Goal: Transaction & Acquisition: Purchase product/service

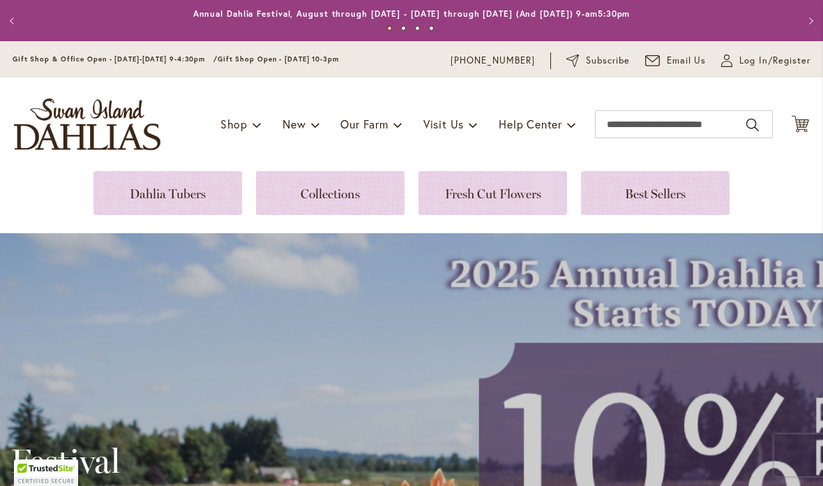
scroll to position [15, 0]
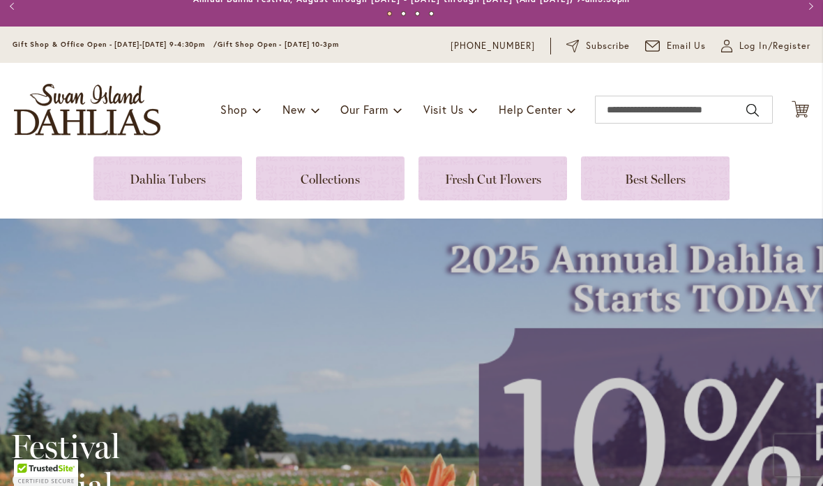
click at [179, 175] on link at bounding box center [167, 178] width 149 height 44
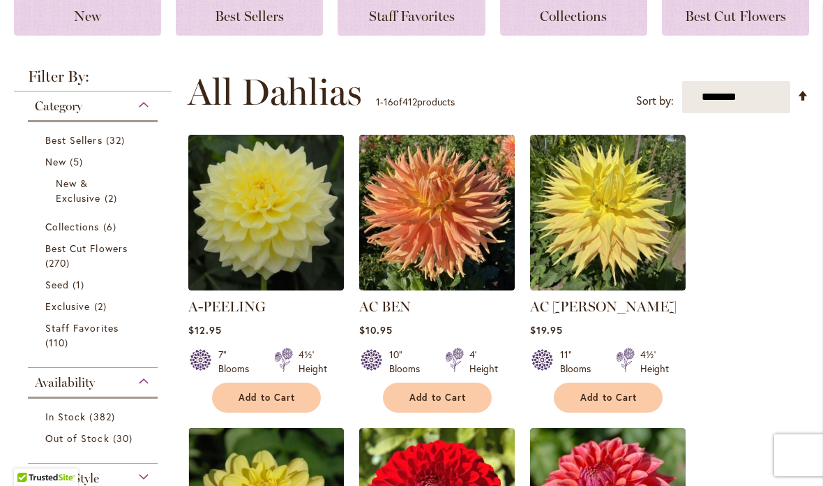
scroll to position [213, 0]
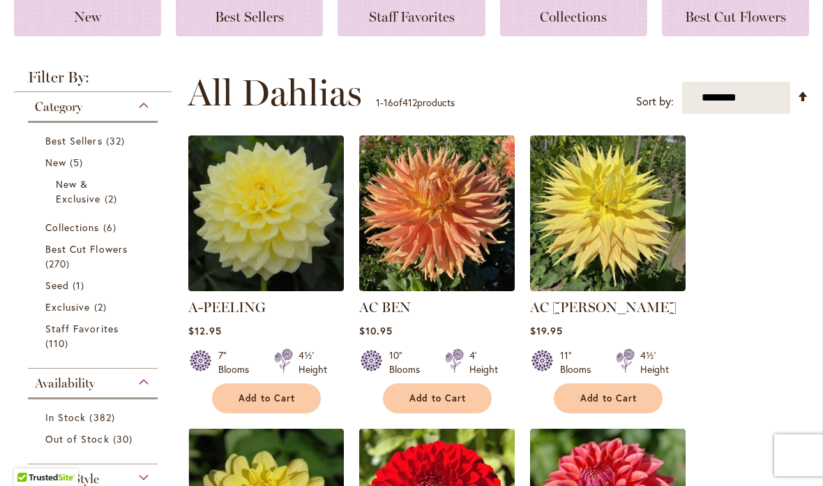
click at [119, 246] on span "Best Cut Flowers" at bounding box center [86, 248] width 82 height 13
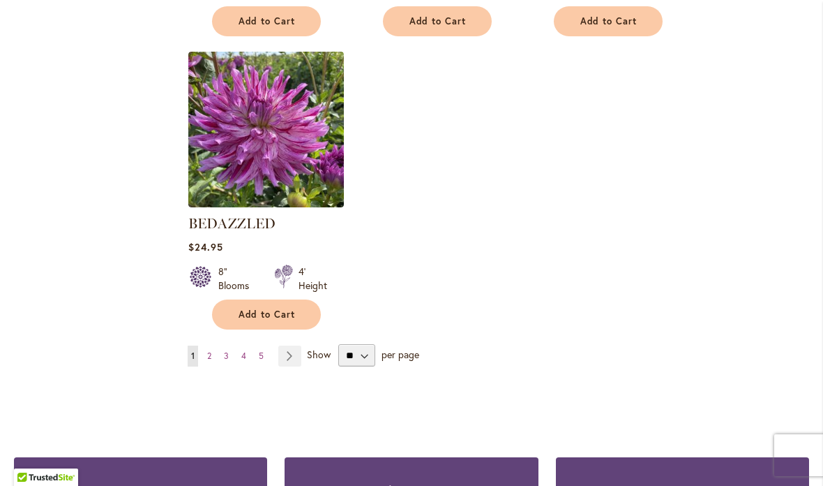
scroll to position [1731, 0]
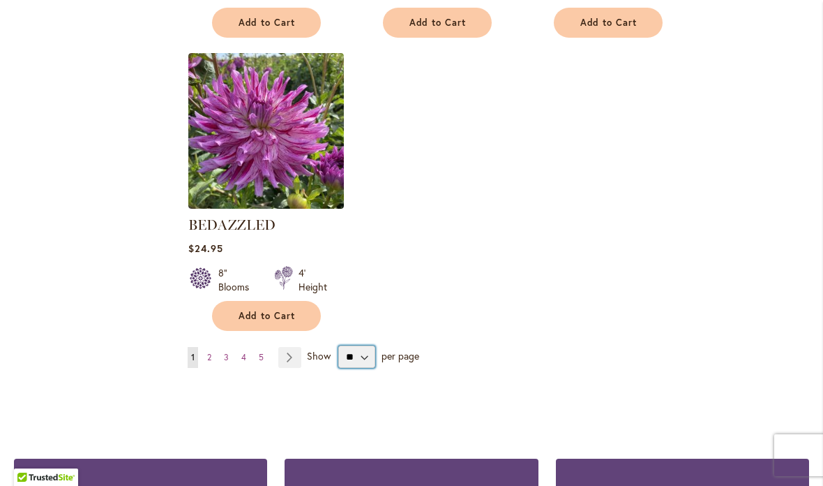
click at [357, 355] on select "** ** ** **" at bounding box center [356, 356] width 37 height 22
select select "**"
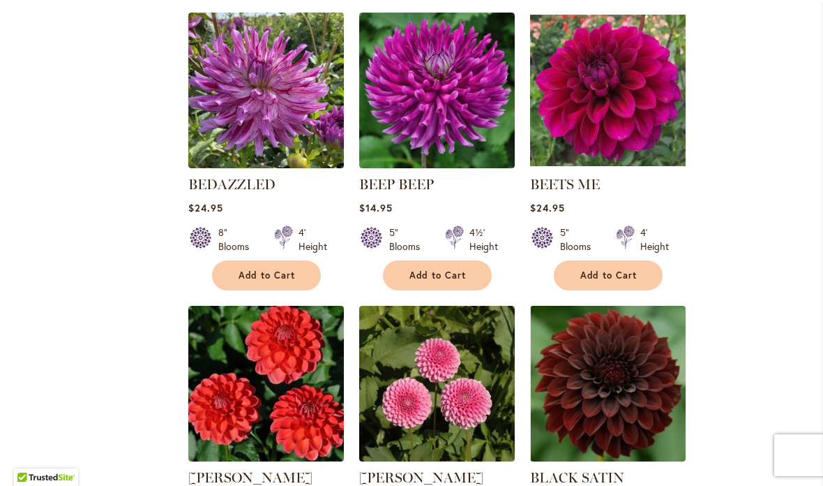
scroll to position [1770, 0]
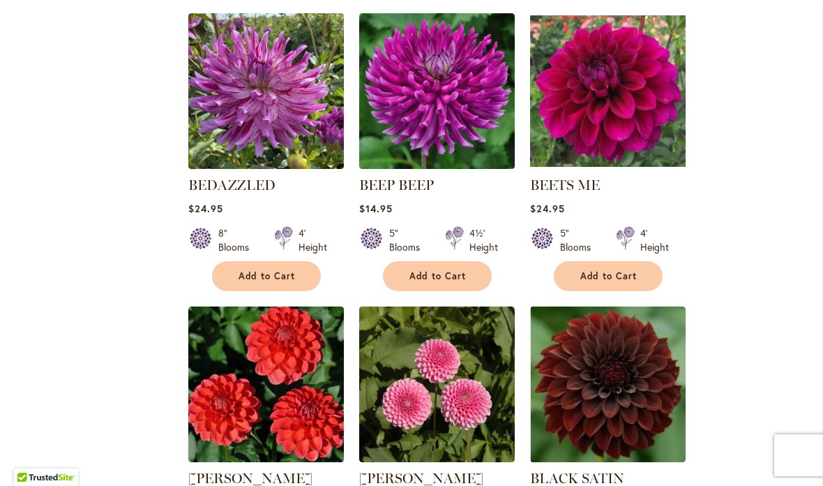
click at [431, 275] on span "Add to Cart" at bounding box center [437, 276] width 57 height 12
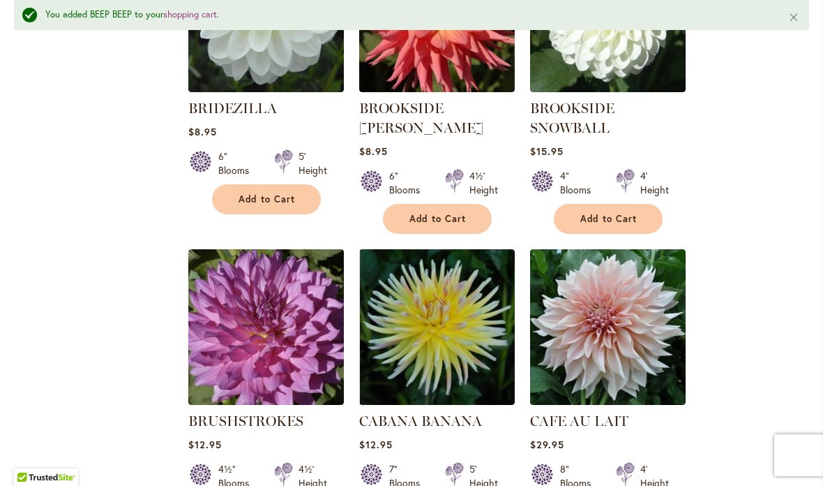
scroll to position [3456, 0]
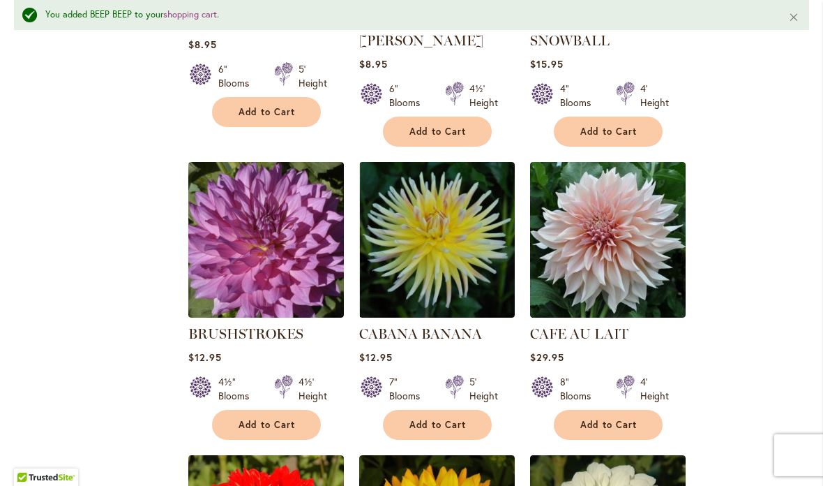
click at [439, 419] on span "Add to Cart" at bounding box center [437, 425] width 57 height 12
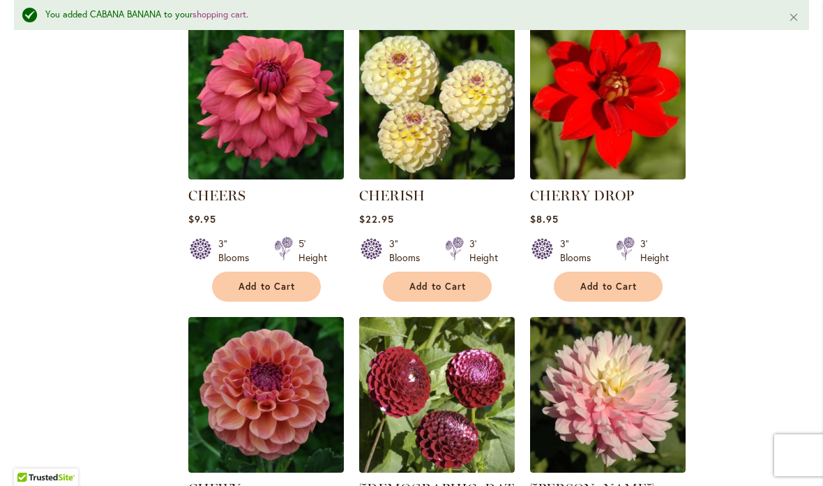
scroll to position [4688, 0]
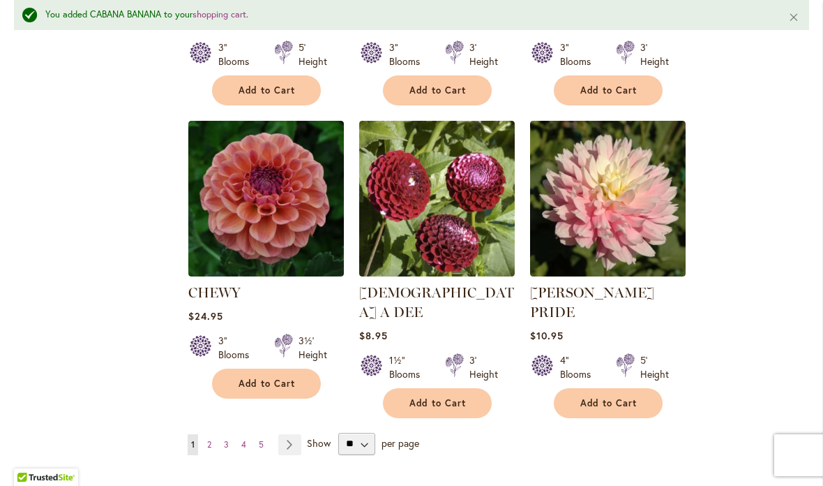
click at [270, 377] on span "Add to Cart" at bounding box center [267, 383] width 57 height 12
click at [211, 439] on span "2" at bounding box center [209, 444] width 4 height 10
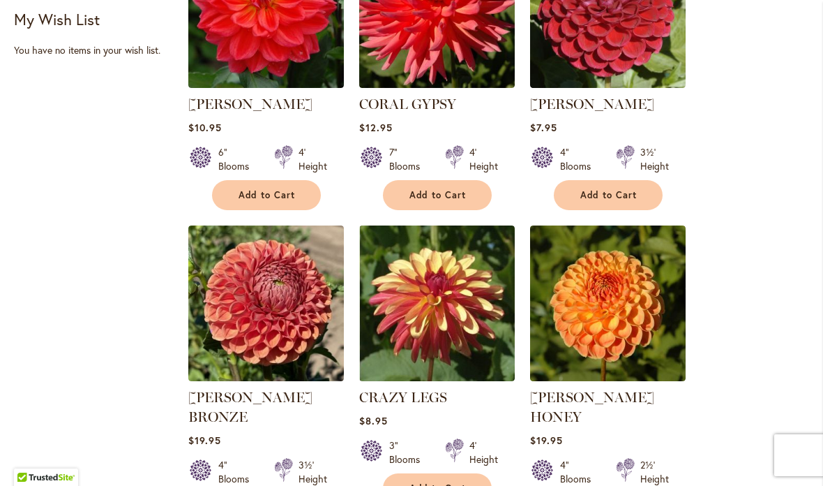
scroll to position [807, 0]
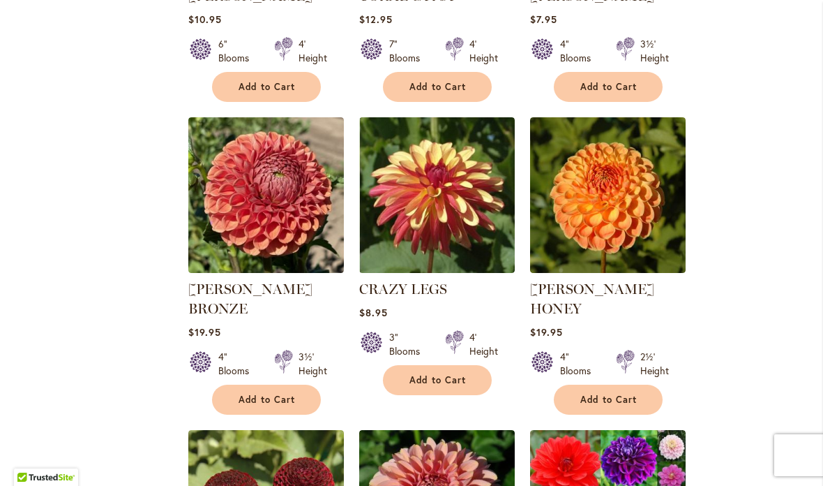
click at [263, 393] on span "Add to Cart" at bounding box center [267, 399] width 57 height 12
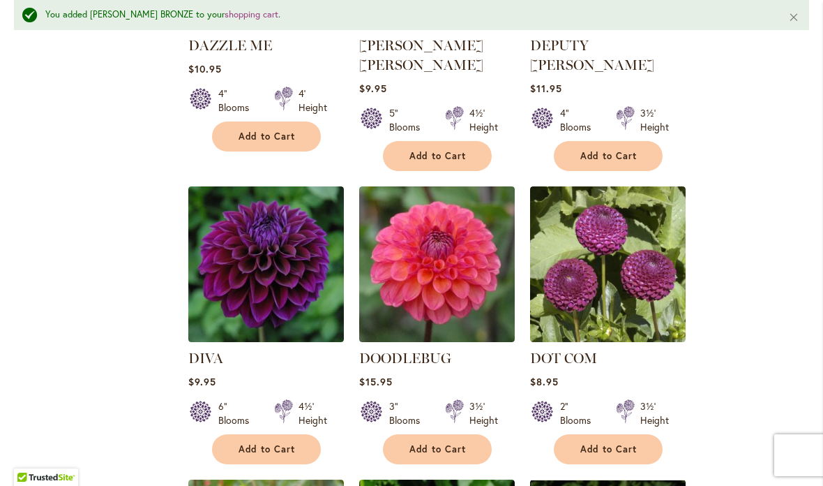
scroll to position [2292, 0]
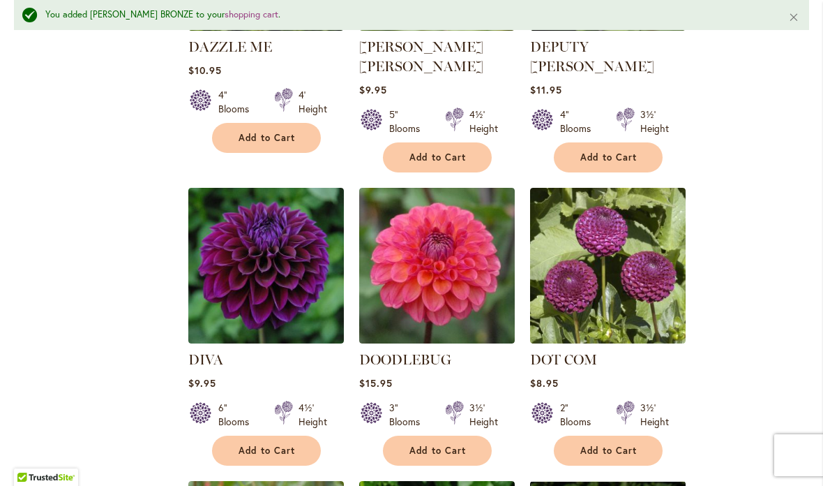
click at [431, 444] on span "Add to Cart" at bounding box center [437, 450] width 57 height 12
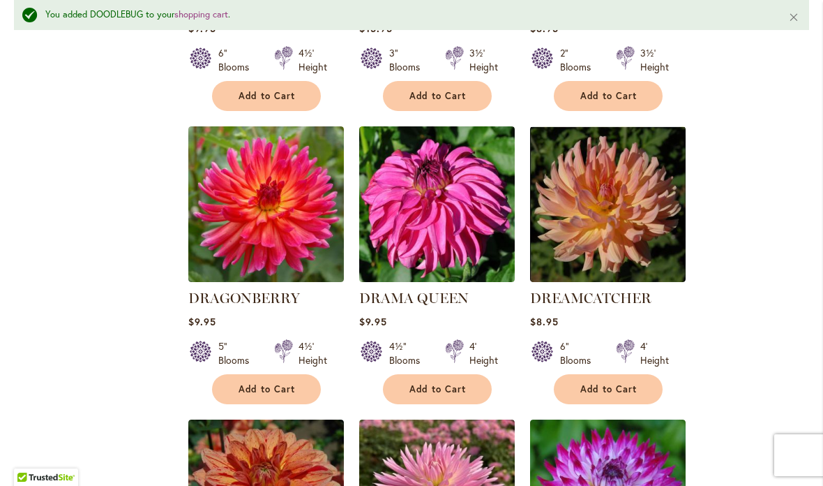
scroll to position [2647, 0]
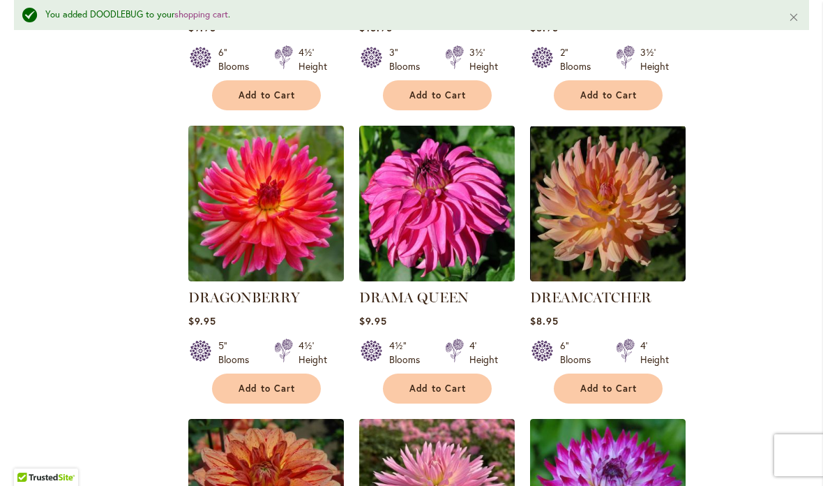
click at [270, 382] on span "Add to Cart" at bounding box center [267, 388] width 57 height 12
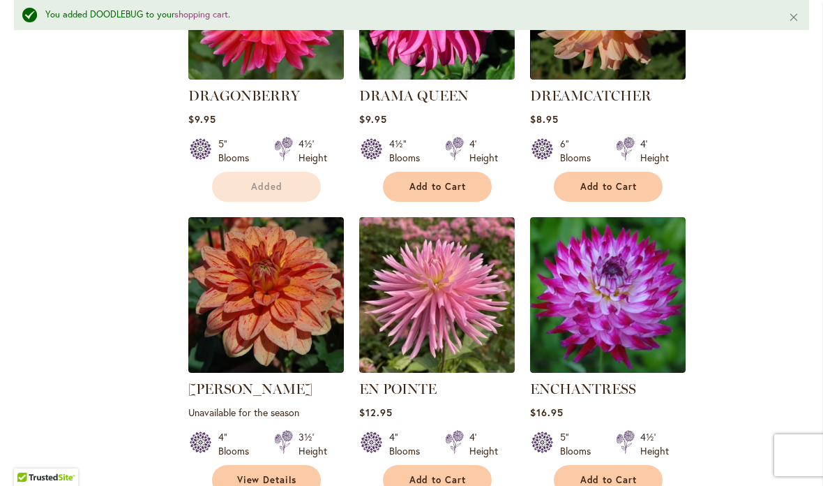
scroll to position [2849, 0]
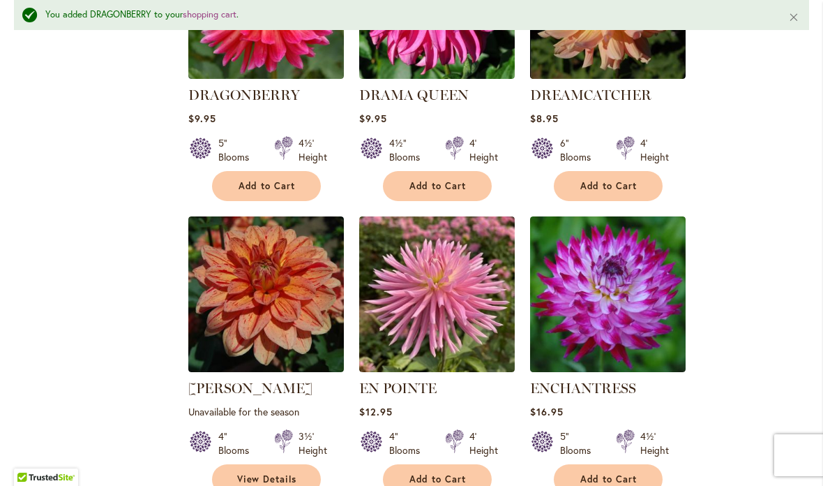
click at [625, 473] on span "Add to Cart" at bounding box center [608, 479] width 57 height 12
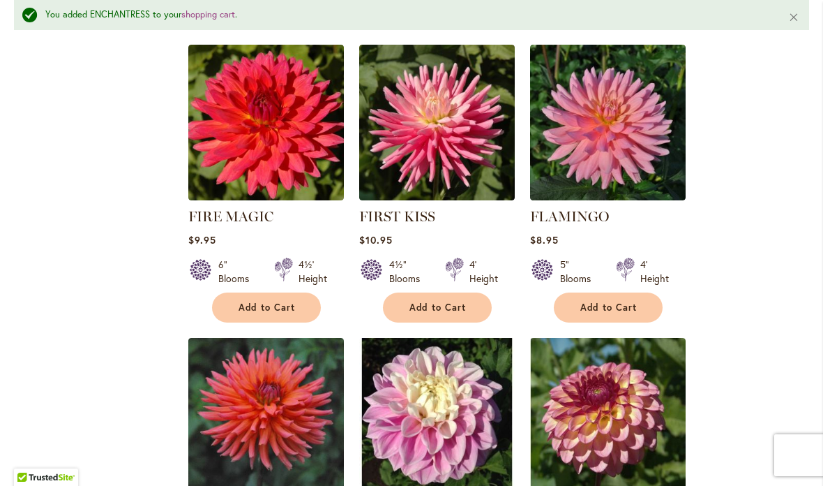
scroll to position [4122, 0]
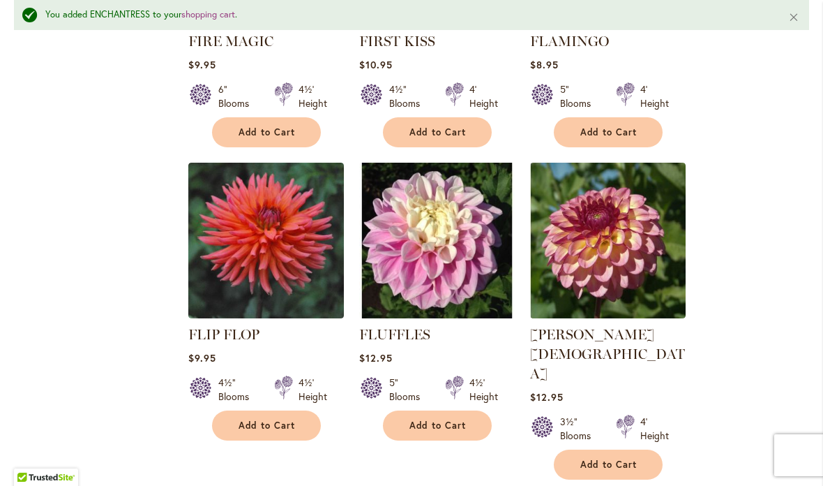
click at [272, 410] on button "Add to Cart" at bounding box center [266, 425] width 109 height 30
click at [619, 449] on button "Add to Cart" at bounding box center [608, 464] width 109 height 30
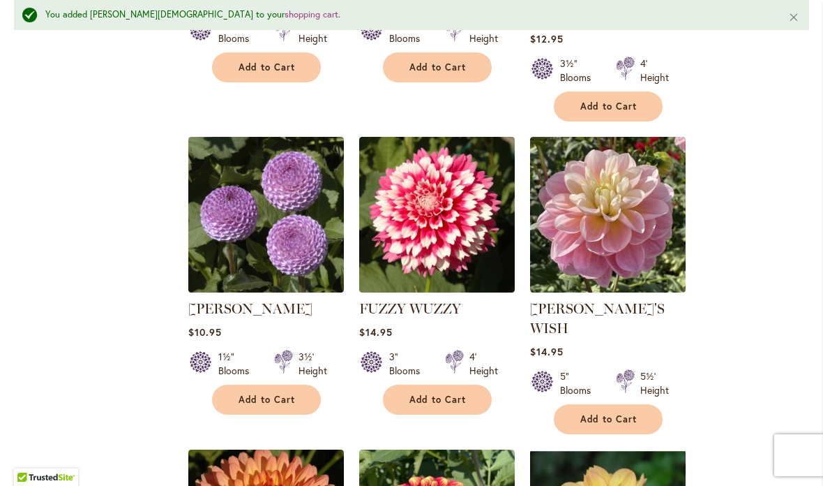
scroll to position [4504, 0]
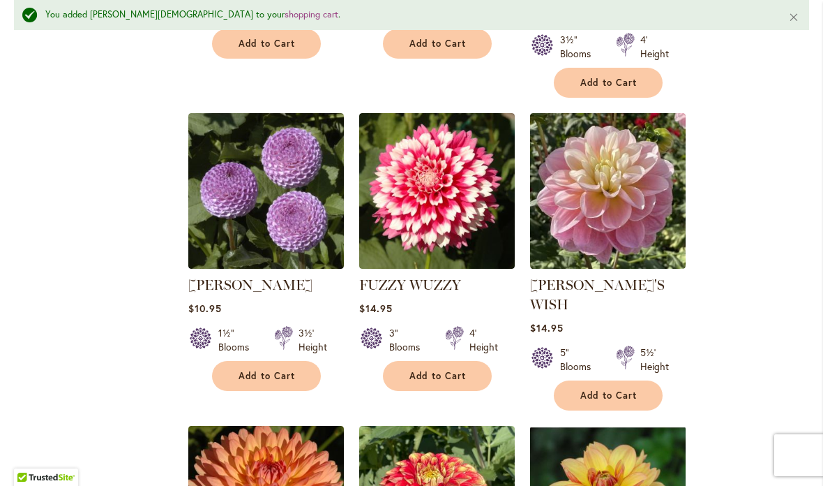
click at [437, 361] on button "Add to Cart" at bounding box center [437, 376] width 109 height 30
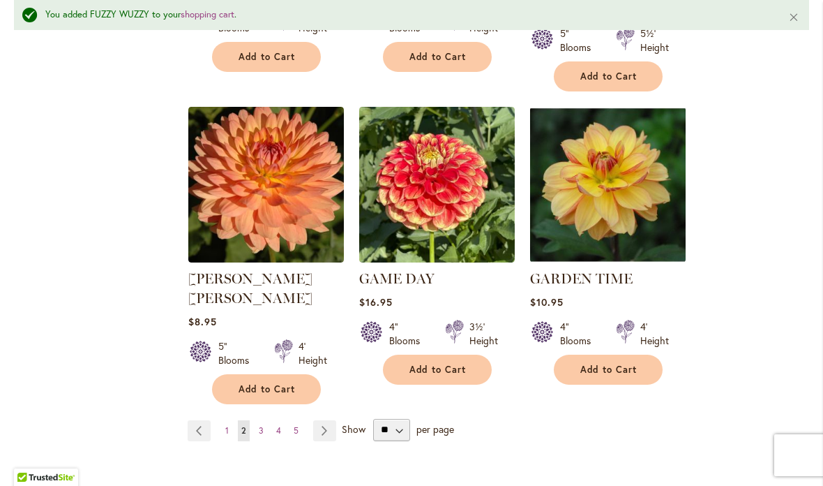
scroll to position [4823, 0]
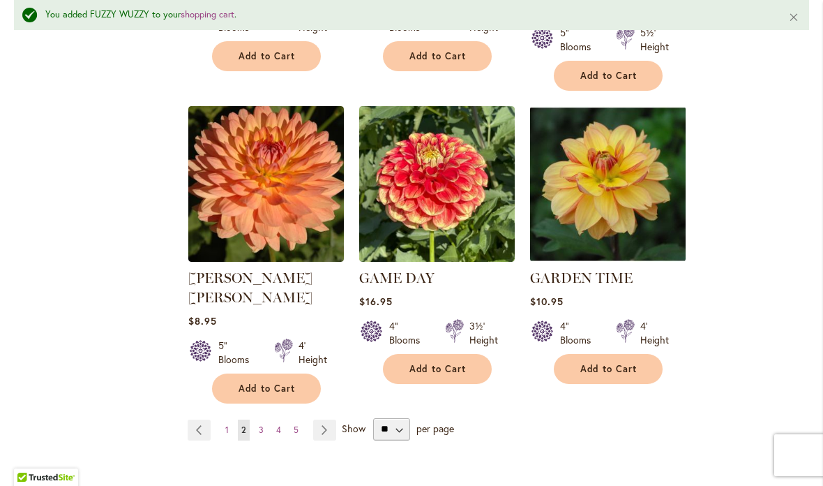
click at [260, 424] on span "3" at bounding box center [261, 429] width 5 height 10
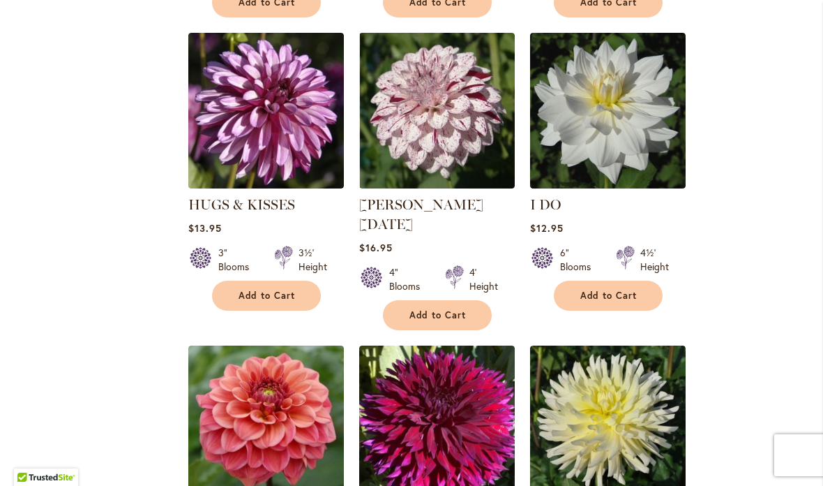
scroll to position [3307, 0]
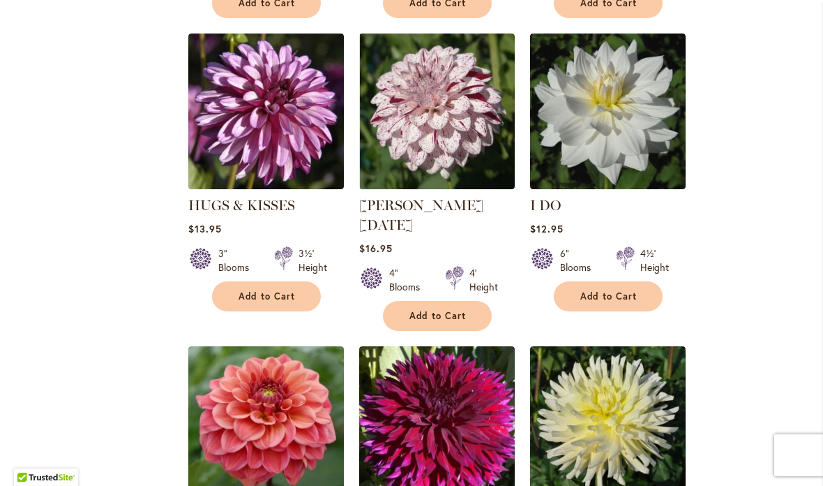
click at [275, 281] on button "Add to Cart" at bounding box center [266, 296] width 109 height 30
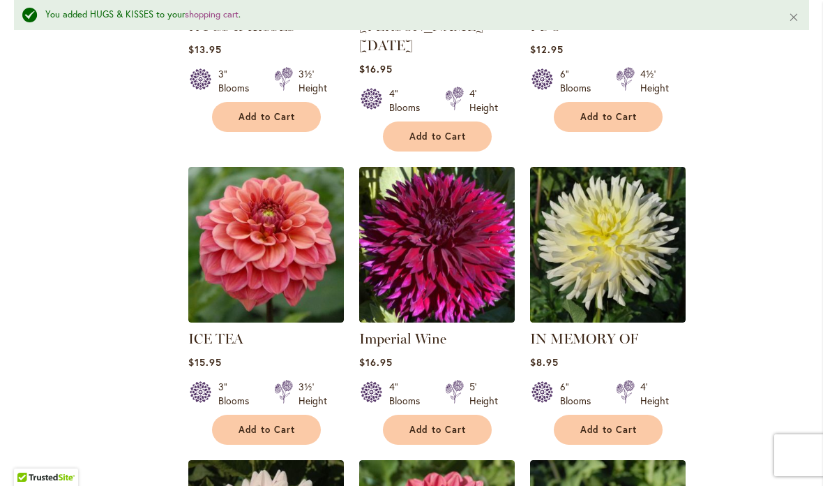
scroll to position [3524, 0]
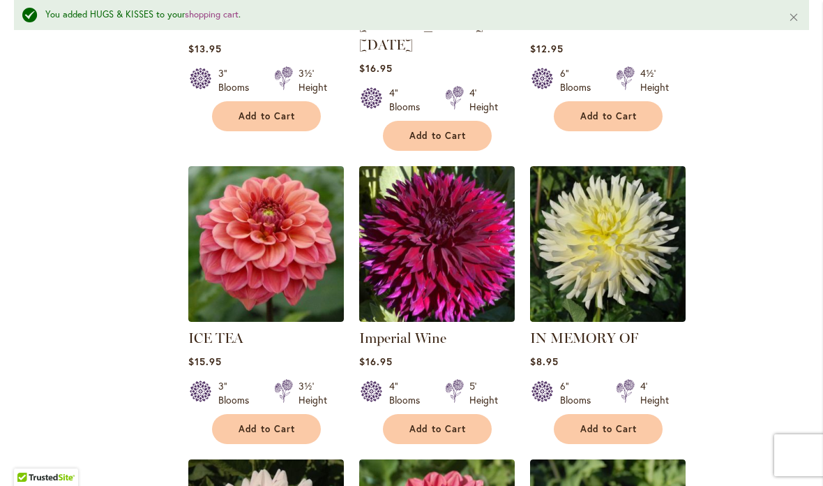
click at [263, 423] on span "Add to Cart" at bounding box center [267, 429] width 57 height 12
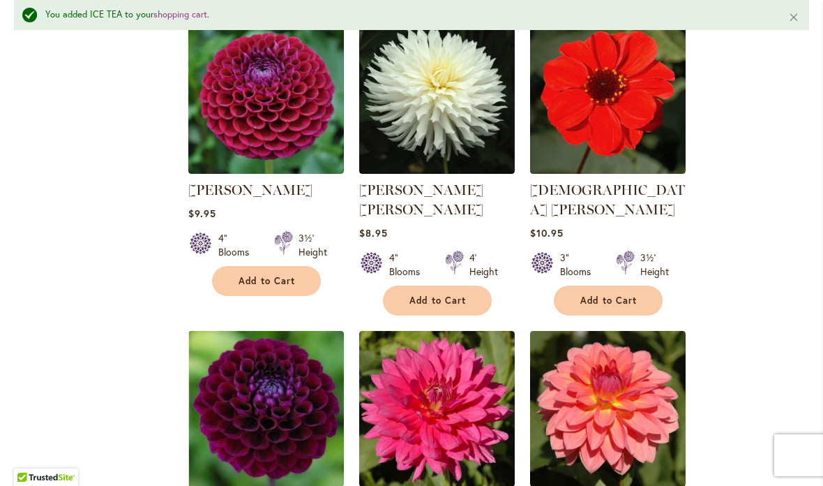
scroll to position [4258, 0]
click at [271, 275] on span "Add to Cart" at bounding box center [267, 281] width 57 height 12
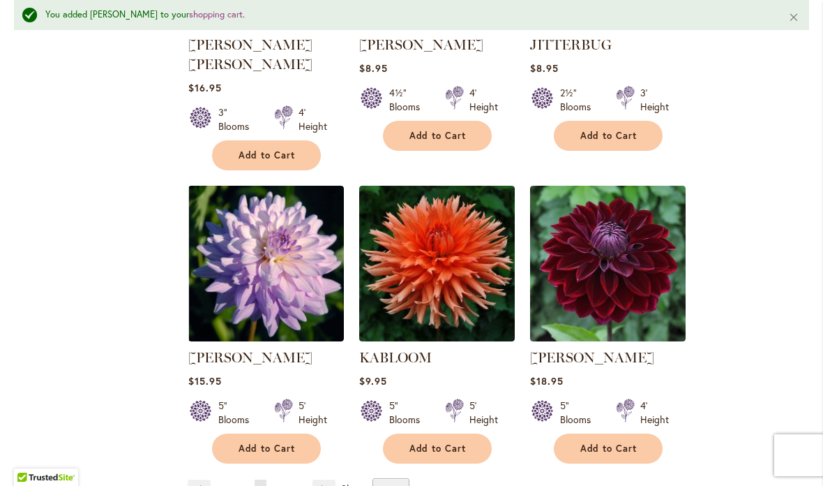
scroll to position [4712, 0]
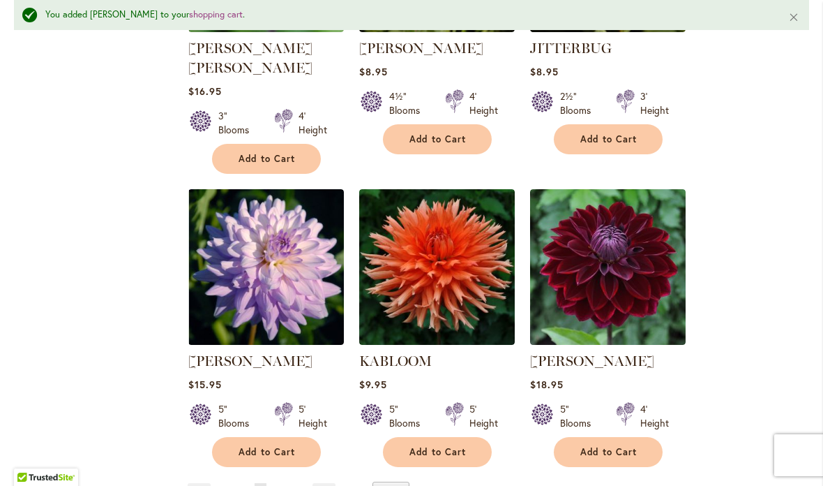
click at [324, 483] on link "Page Next" at bounding box center [324, 493] width 23 height 21
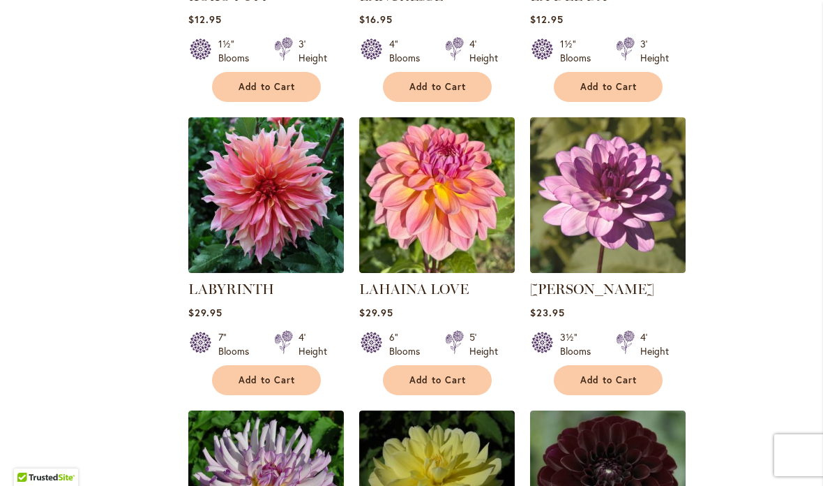
scroll to position [788, 0]
click at [596, 375] on span "Add to Cart" at bounding box center [608, 380] width 57 height 12
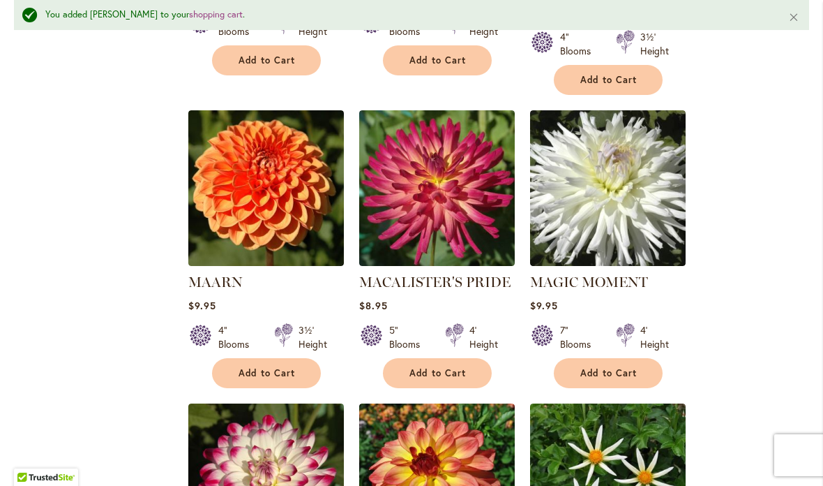
scroll to position [2354, 0]
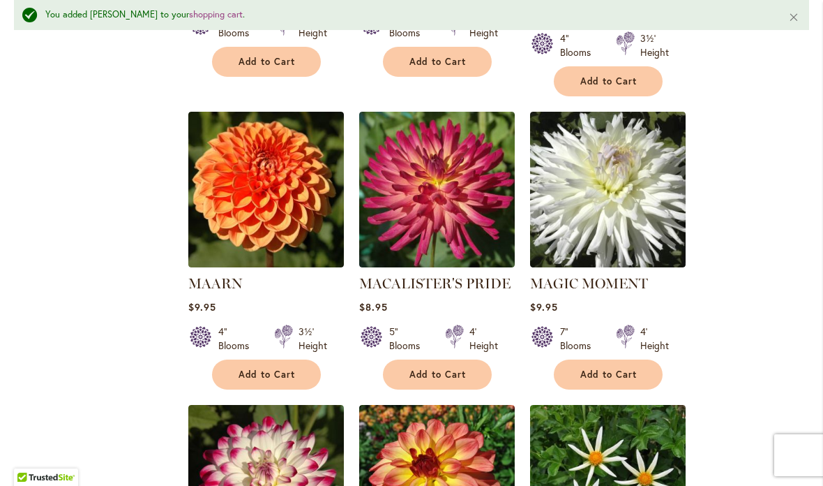
click at [439, 368] on span "Add to Cart" at bounding box center [437, 374] width 57 height 12
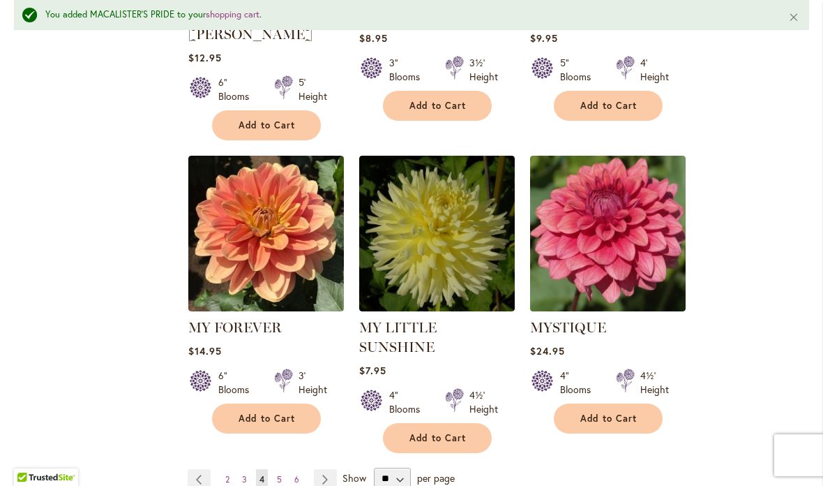
scroll to position [4739, 0]
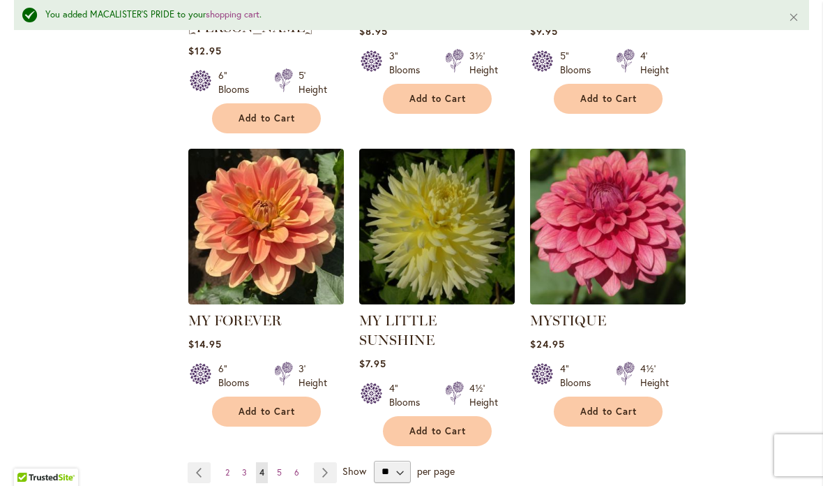
click at [325, 462] on link "Page Next" at bounding box center [325, 472] width 23 height 21
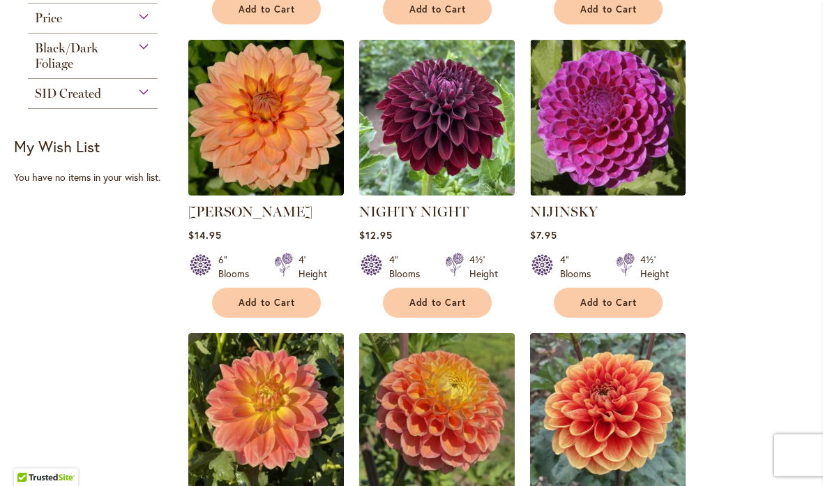
scroll to position [573, 0]
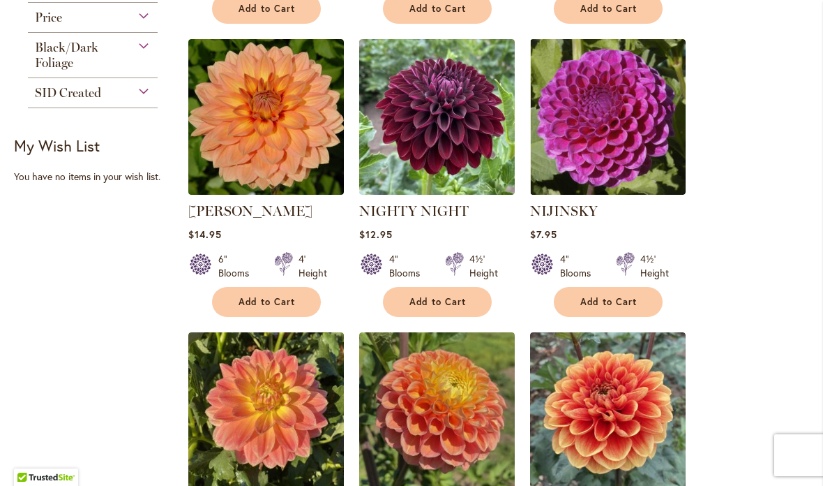
click at [608, 303] on span "Add to Cart" at bounding box center [608, 302] width 57 height 12
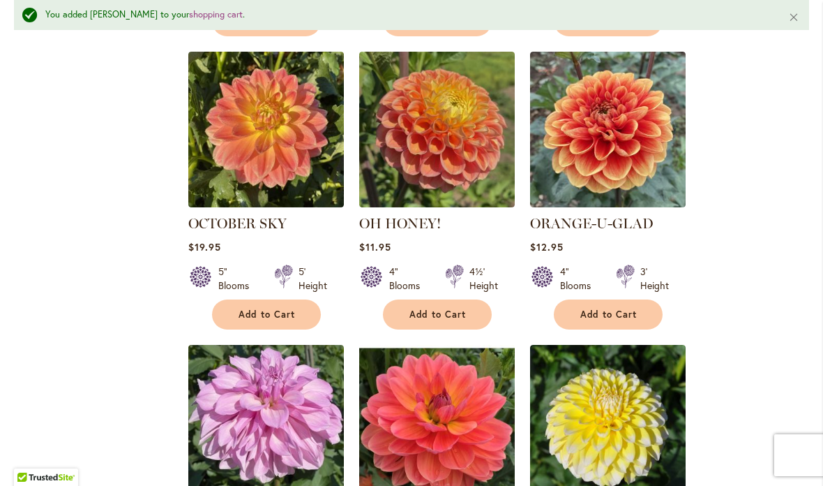
scroll to position [891, 0]
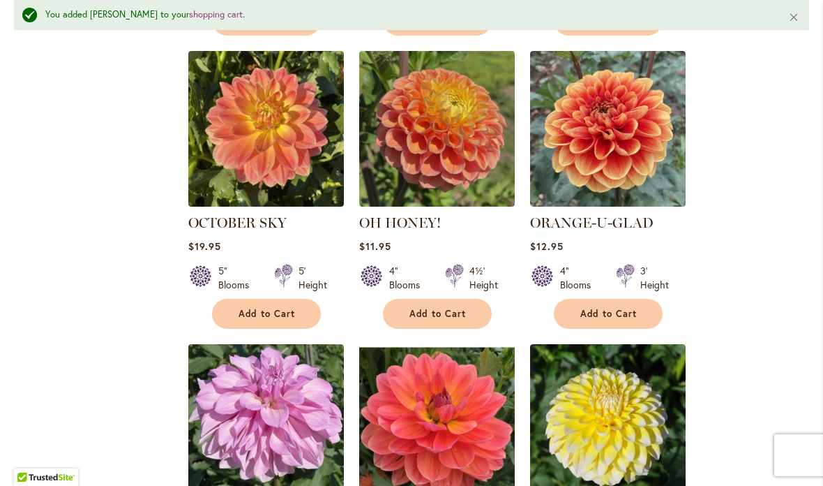
click at [439, 313] on span "Add to Cart" at bounding box center [437, 314] width 57 height 12
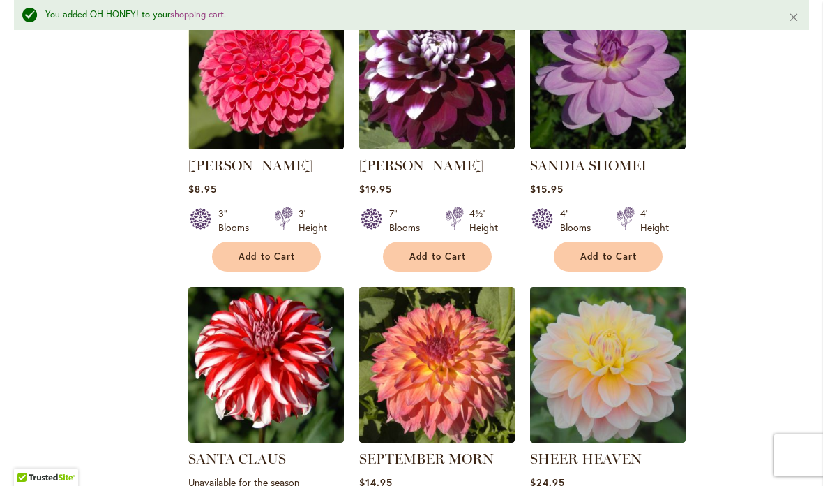
scroll to position [3664, 0]
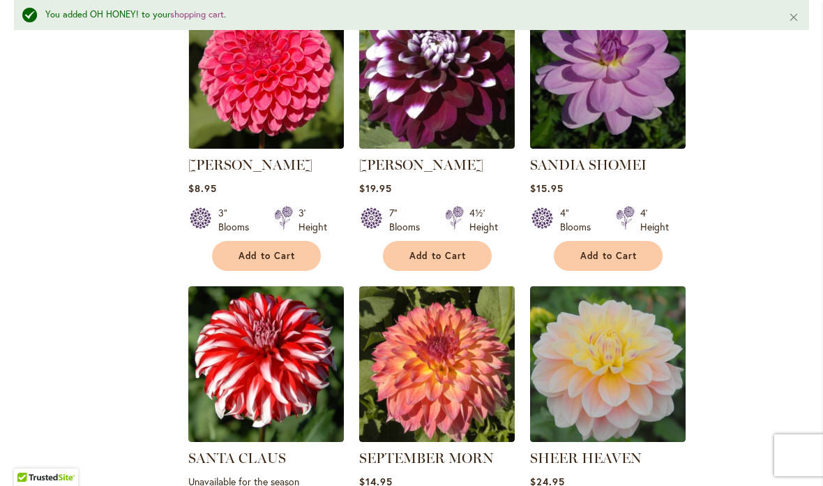
click at [617, 250] on span "Add to Cart" at bounding box center [608, 256] width 57 height 12
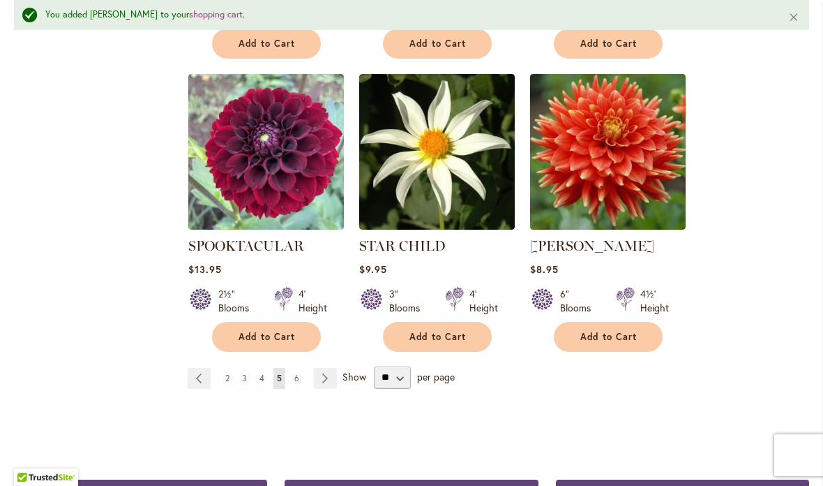
scroll to position [4815, 0]
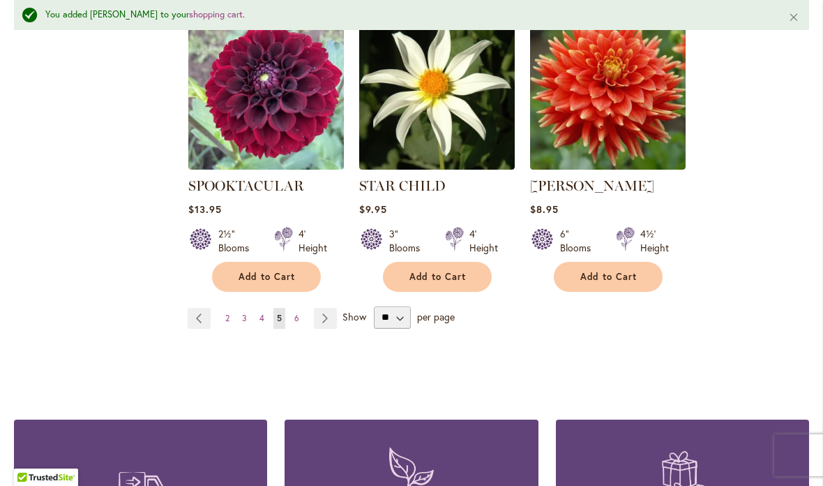
click at [320, 308] on link "Page Next" at bounding box center [325, 318] width 23 height 21
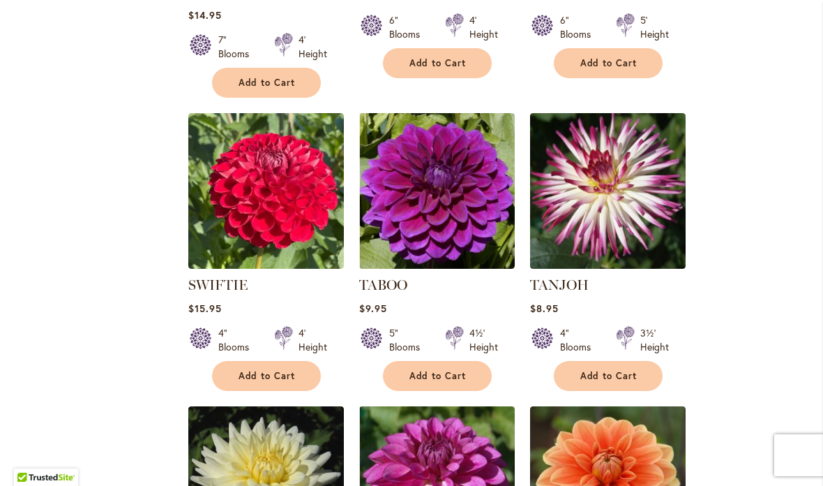
scroll to position [829, 0]
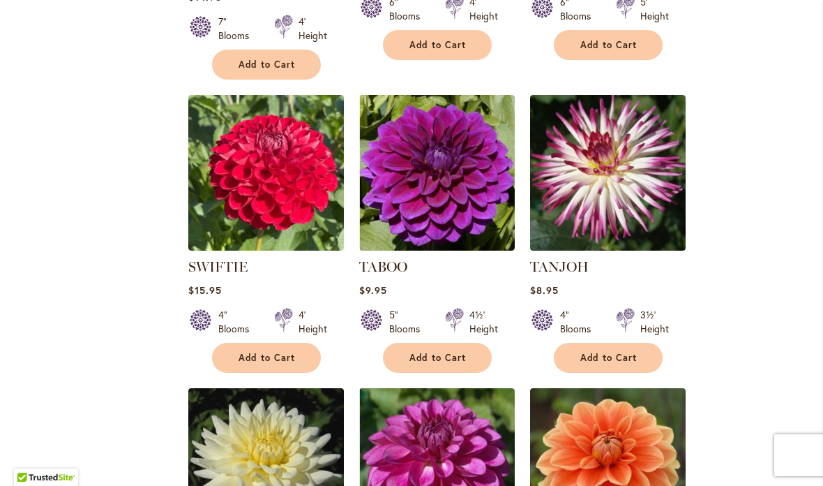
click at [611, 354] on span "Add to Cart" at bounding box center [608, 358] width 57 height 12
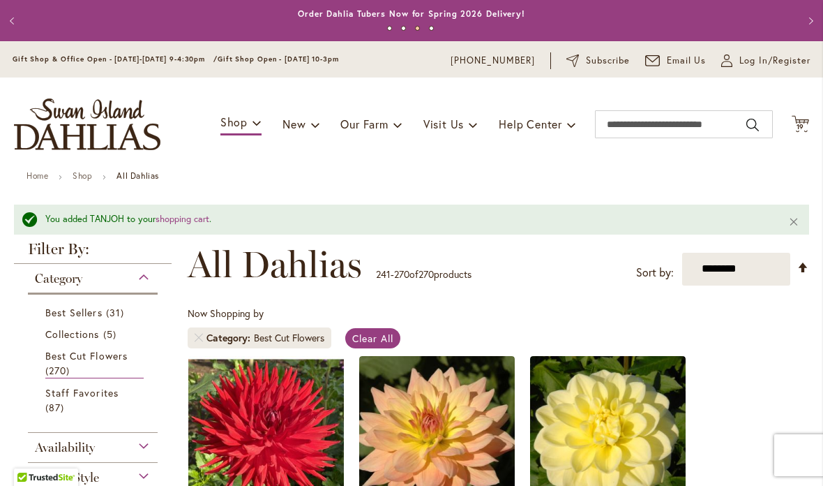
scroll to position [0, 0]
click at [800, 132] on icon "Cart .cls-1 { fill: #231f20; }" at bounding box center [800, 123] width 17 height 17
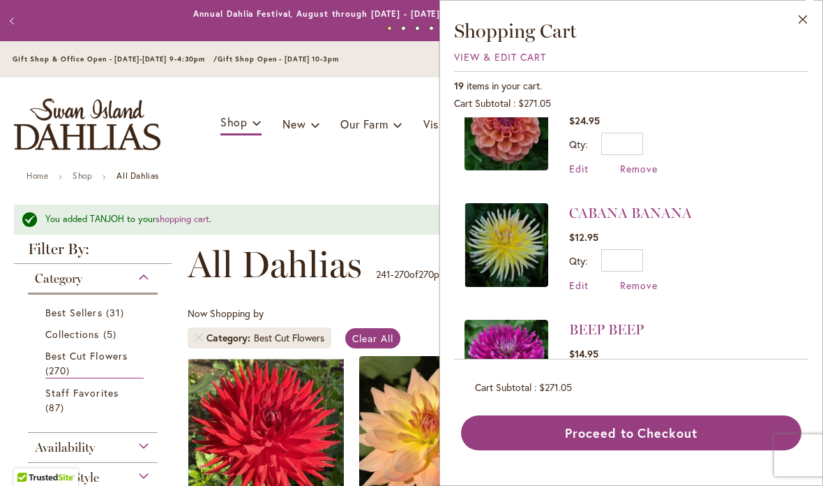
scroll to position [1923, 0]
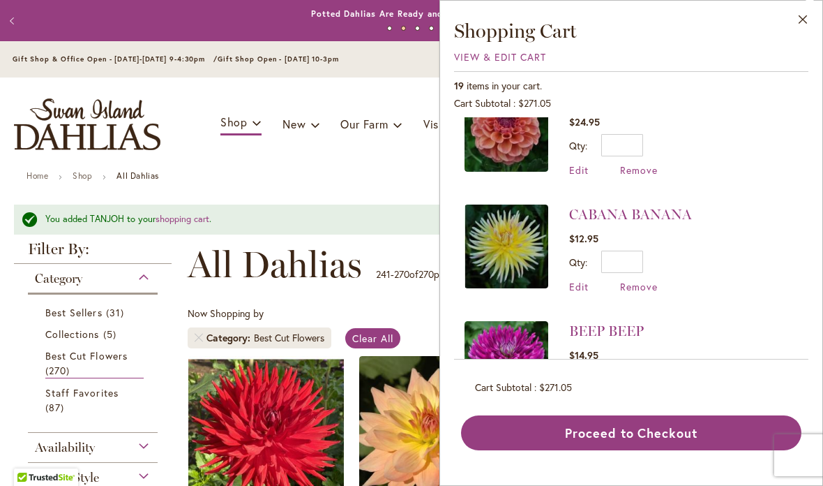
click at [647, 280] on span "Remove" at bounding box center [639, 286] width 38 height 13
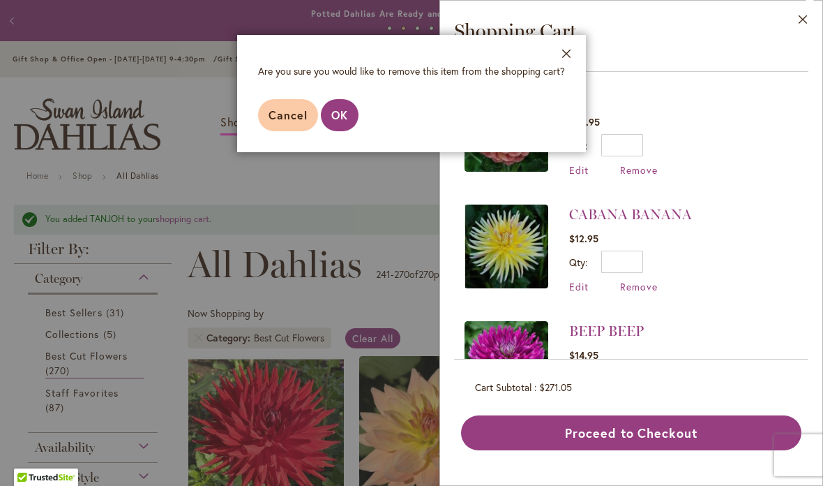
click at [345, 121] on span "OK" at bounding box center [339, 114] width 17 height 15
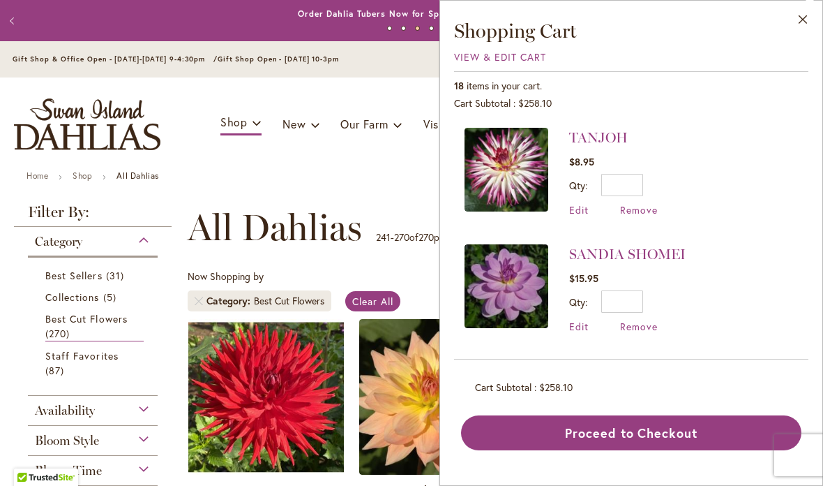
click at [498, 61] on span "View & Edit Cart" at bounding box center [500, 56] width 92 height 13
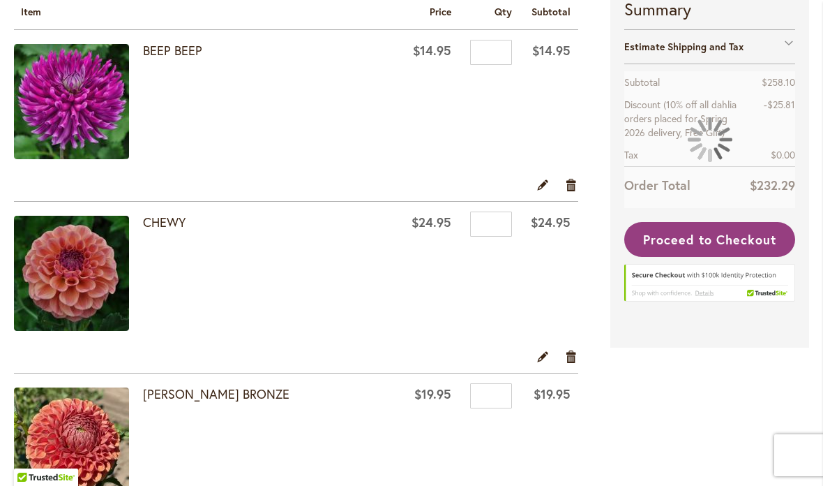
scroll to position [254, 0]
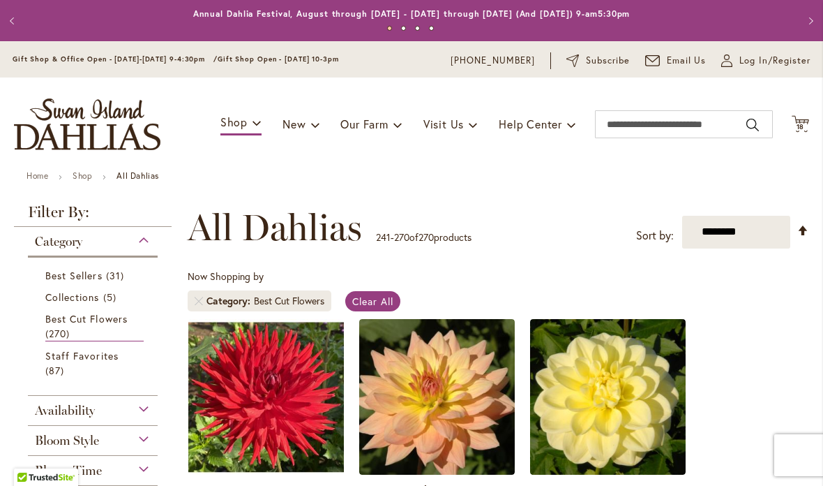
click at [799, 123] on span "18" at bounding box center [801, 126] width 8 height 9
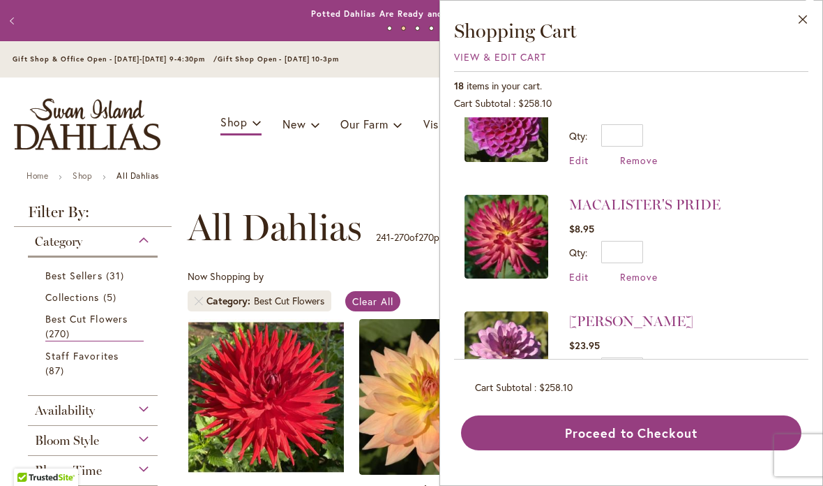
scroll to position [400, 0]
click at [657, 203] on link "MACALISTER'S PRIDE" at bounding box center [644, 203] width 151 height 17
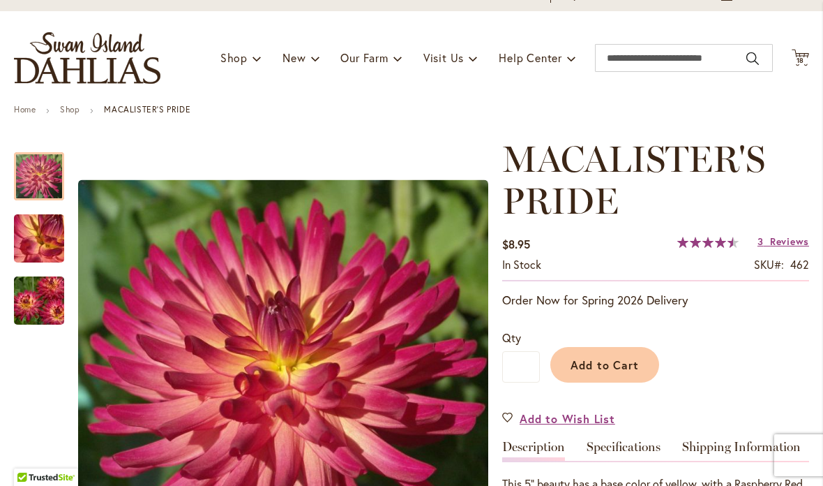
scroll to position [40, 0]
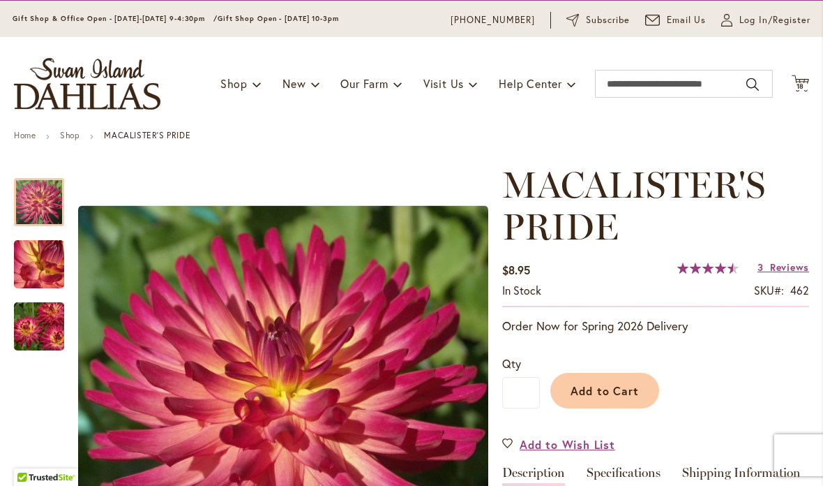
click at [800, 93] on span "Cart .cls-1 { fill: #231f20; }" at bounding box center [800, 84] width 17 height 19
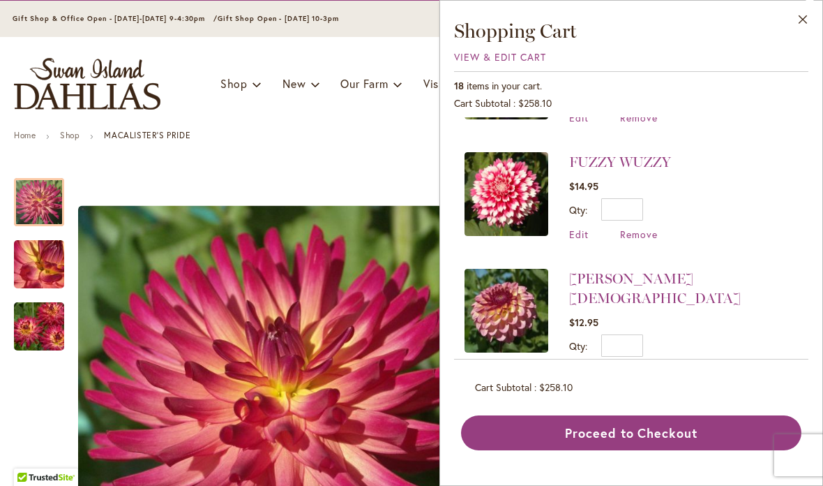
scroll to position [1035, 0]
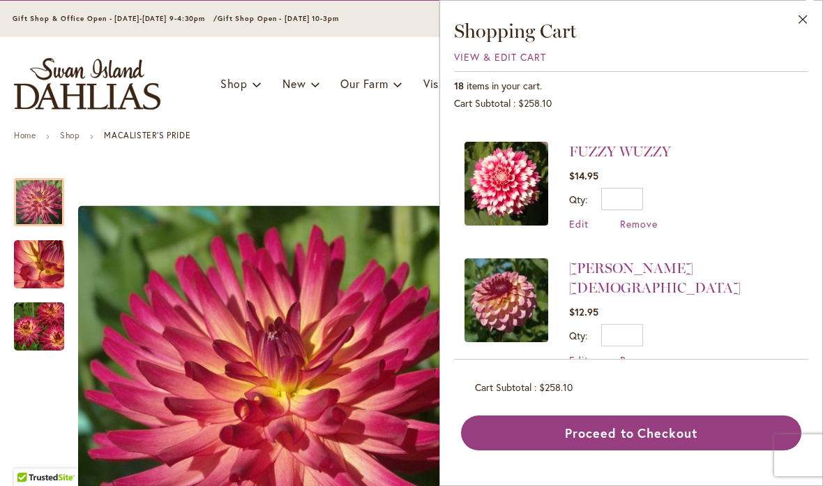
click at [644, 227] on span "Remove" at bounding box center [639, 223] width 38 height 13
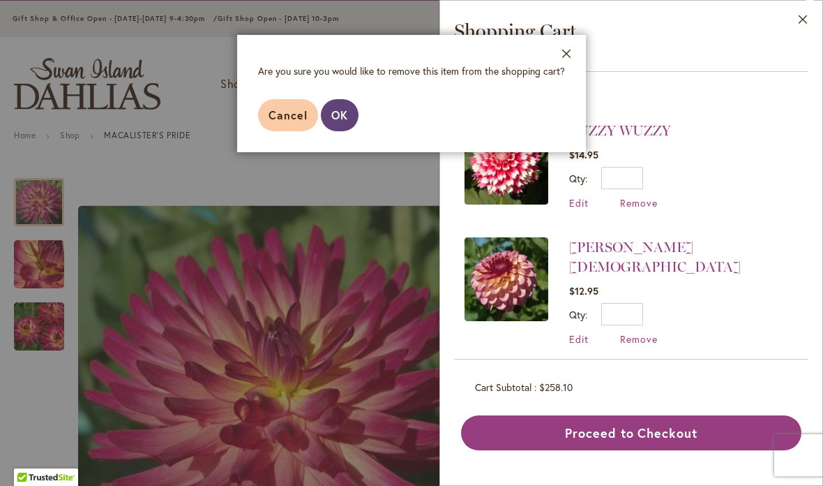
scroll to position [1058, 0]
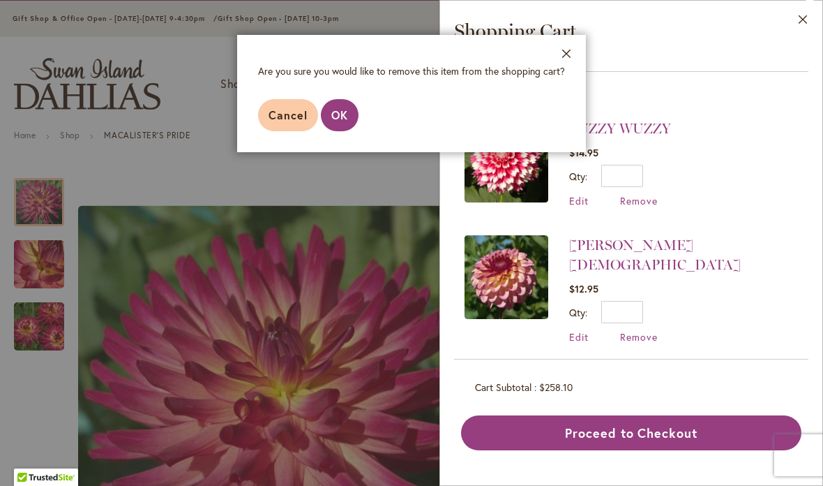
click at [341, 107] on span "OK" at bounding box center [339, 114] width 17 height 15
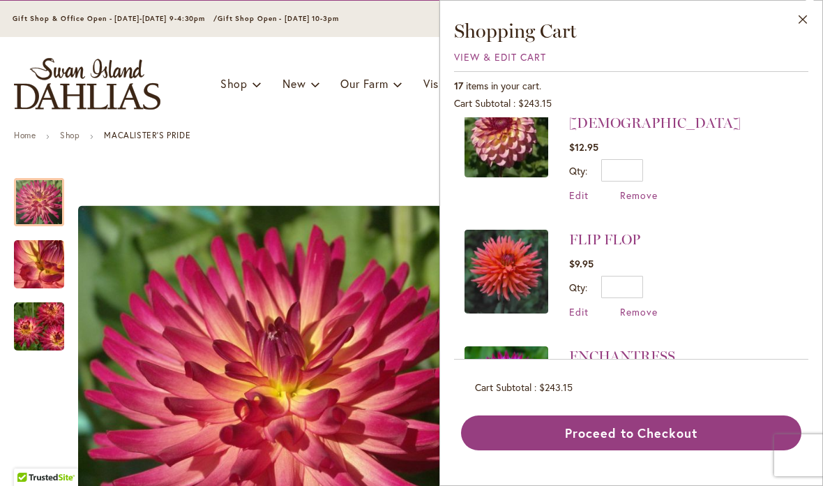
scroll to position [1104, 0]
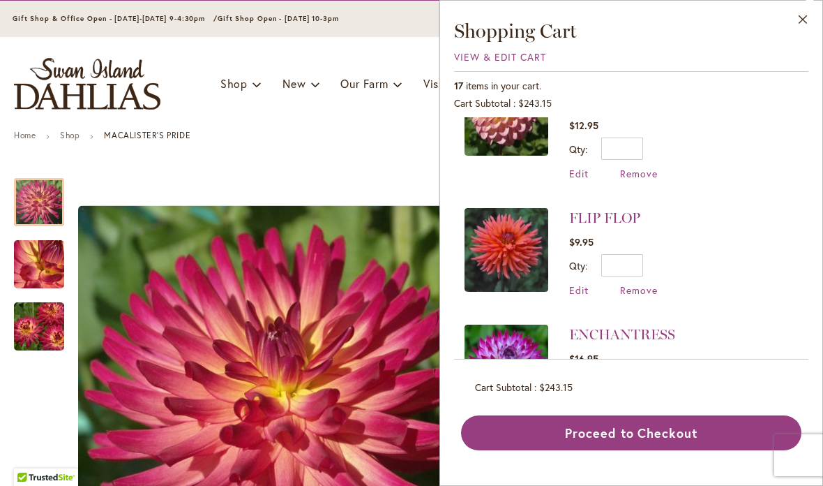
click at [643, 283] on span "Remove" at bounding box center [639, 289] width 38 height 13
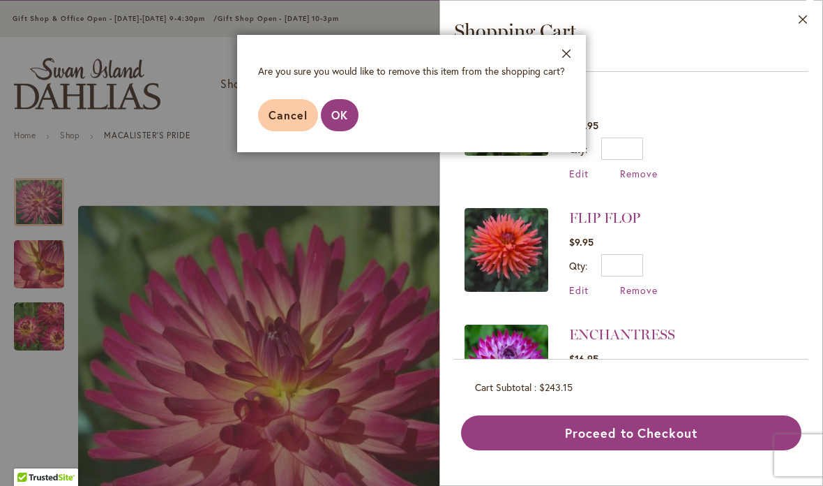
click at [340, 107] on button "OK" at bounding box center [340, 115] width 38 height 32
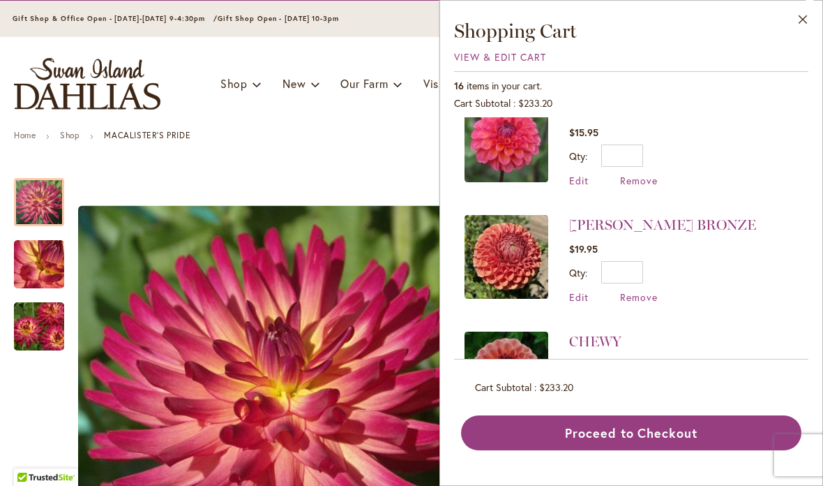
scroll to position [1447, 0]
click at [638, 289] on span "Remove" at bounding box center [639, 295] width 38 height 13
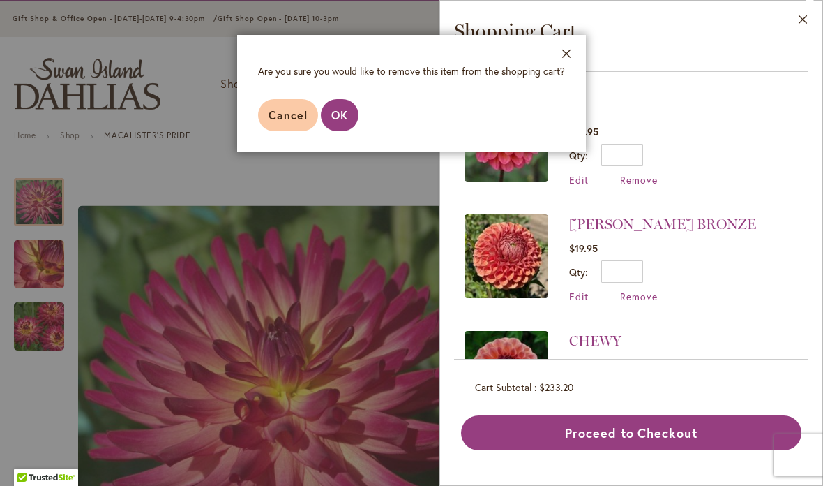
click at [334, 104] on button "OK" at bounding box center [340, 115] width 38 height 32
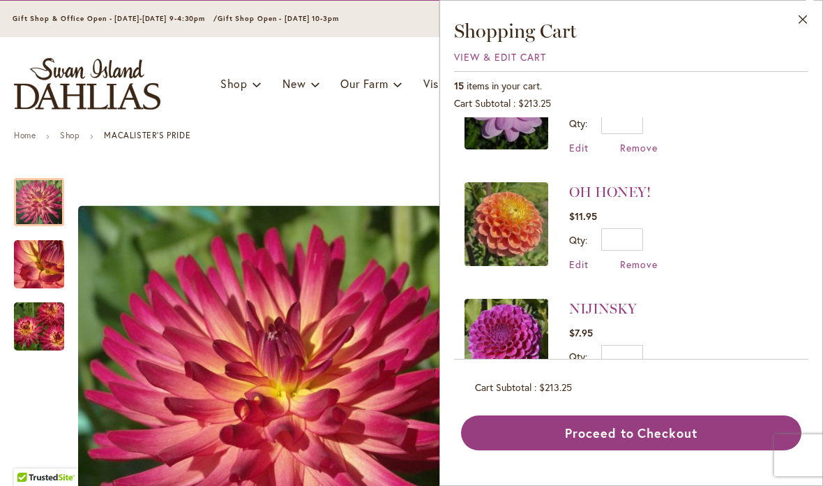
scroll to position [179, 0]
click at [643, 257] on span "Remove" at bounding box center [639, 263] width 38 height 13
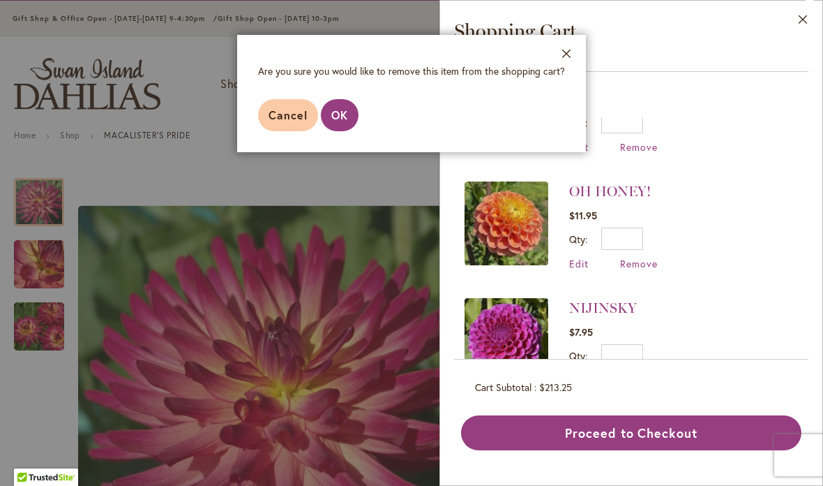
click at [347, 107] on span "OK" at bounding box center [339, 114] width 17 height 15
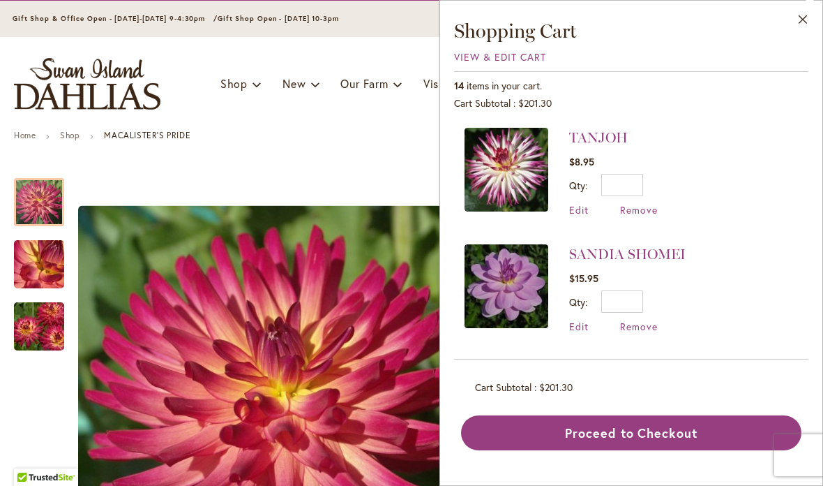
scroll to position [0, 0]
click at [642, 206] on span "Remove" at bounding box center [639, 209] width 38 height 13
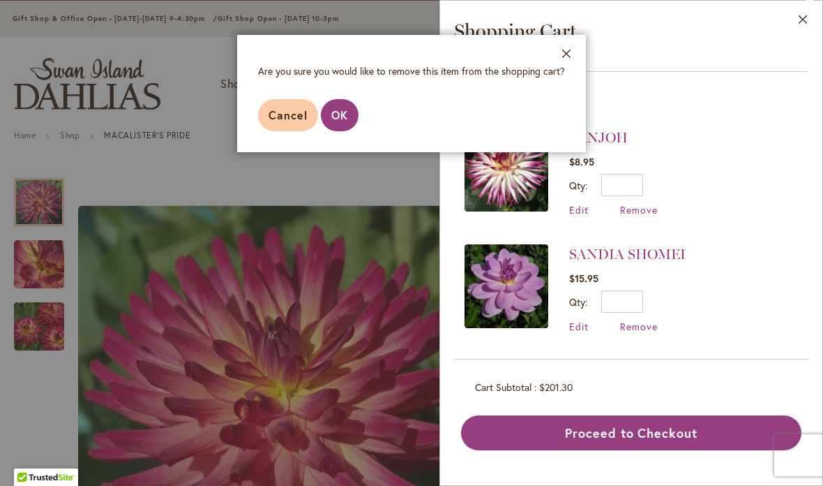
click at [347, 106] on button "OK" at bounding box center [340, 115] width 38 height 32
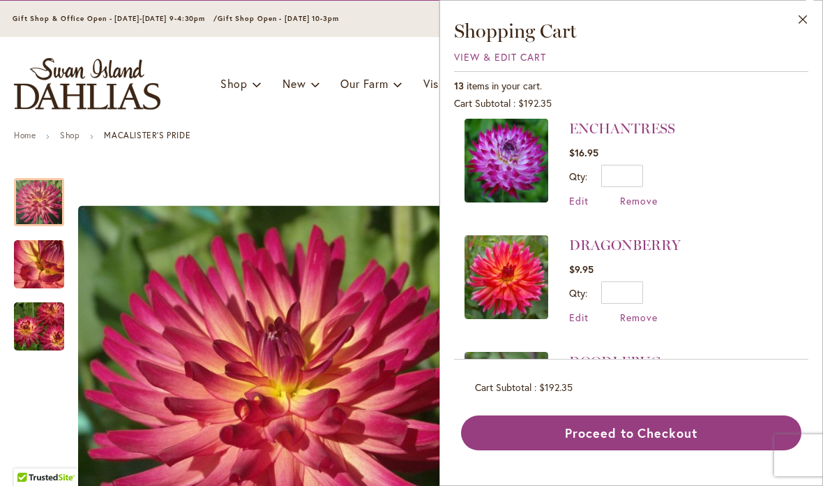
scroll to position [1022, 0]
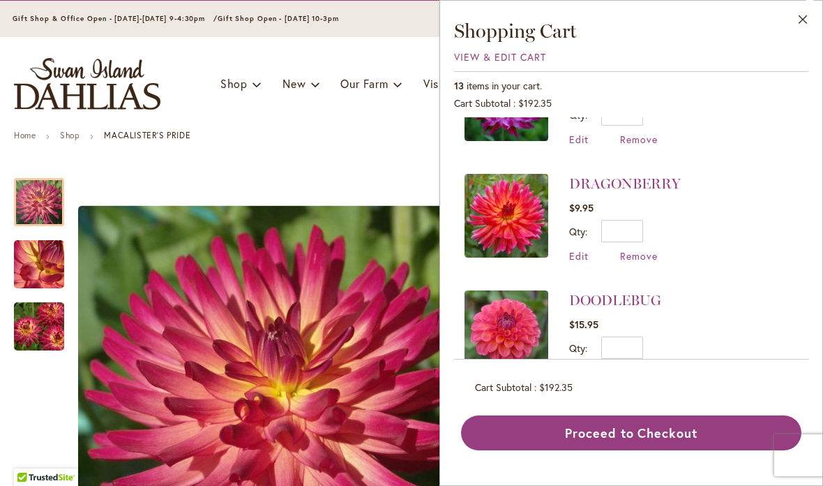
click at [509, 204] on img at bounding box center [507, 216] width 84 height 84
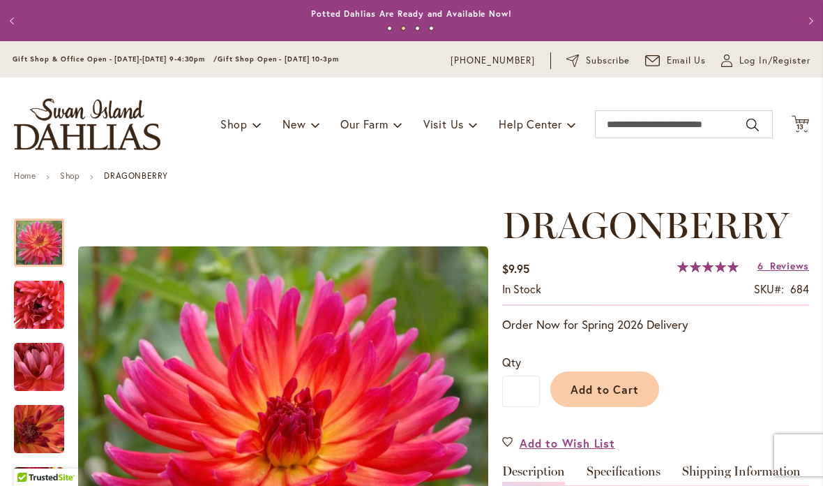
click at [802, 124] on span "13" at bounding box center [801, 126] width 8 height 9
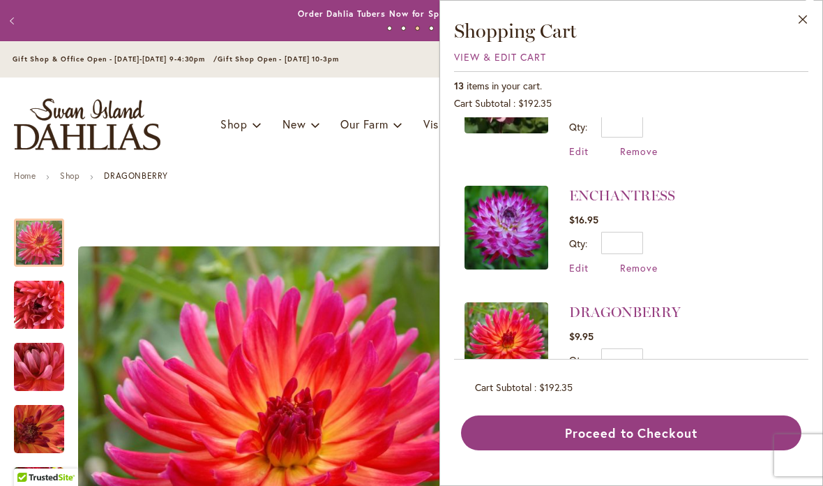
scroll to position [955, 0]
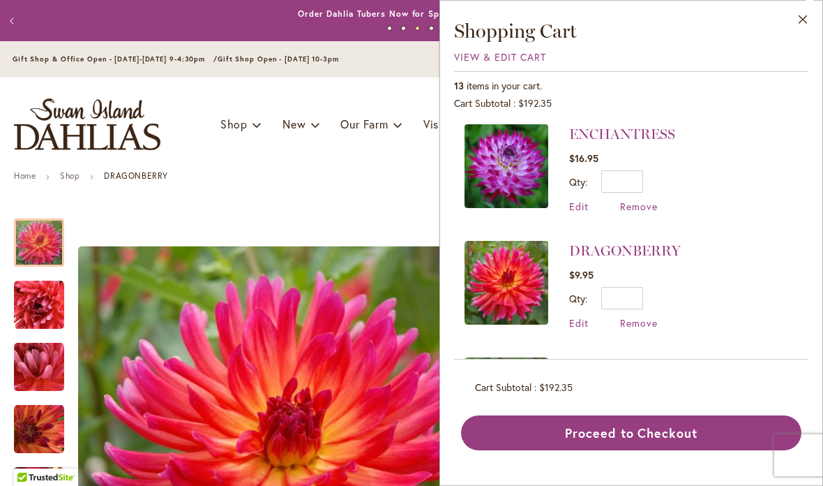
click at [640, 316] on span "Remove" at bounding box center [639, 322] width 38 height 13
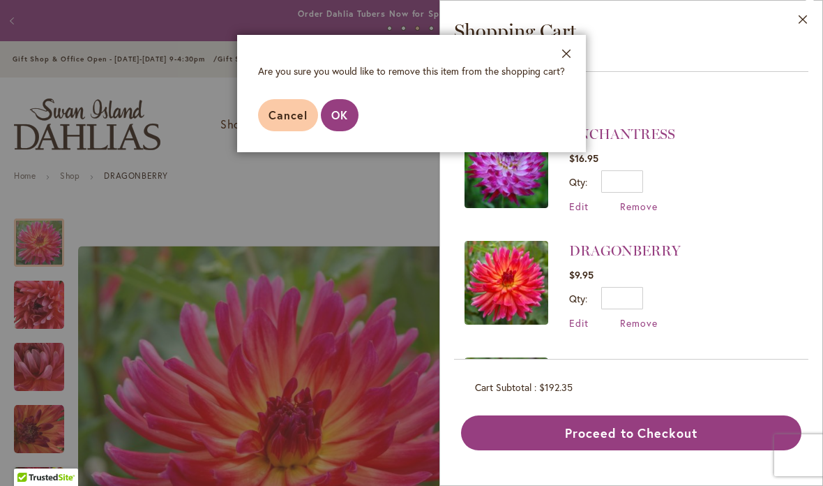
click at [339, 114] on span "OK" at bounding box center [339, 114] width 17 height 15
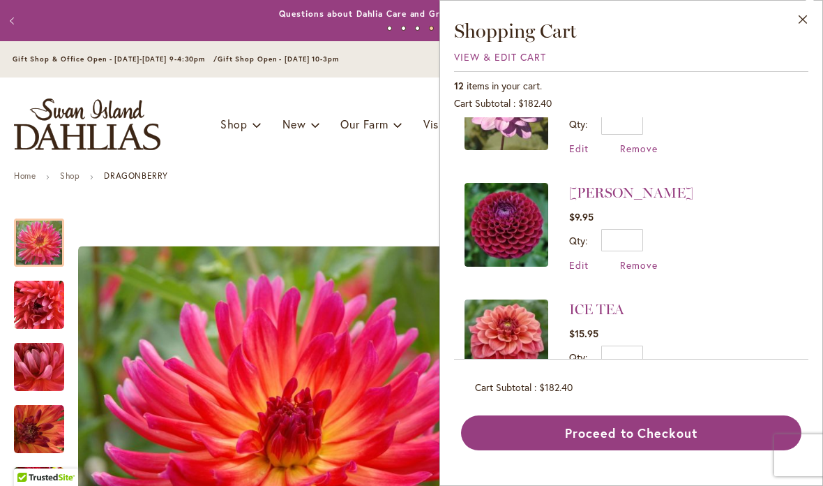
scroll to position [420, 0]
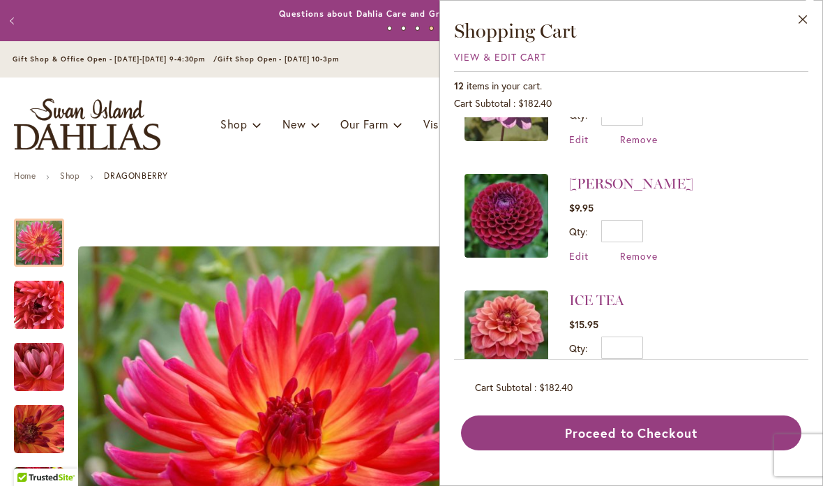
click at [640, 257] on span "Remove" at bounding box center [639, 255] width 38 height 13
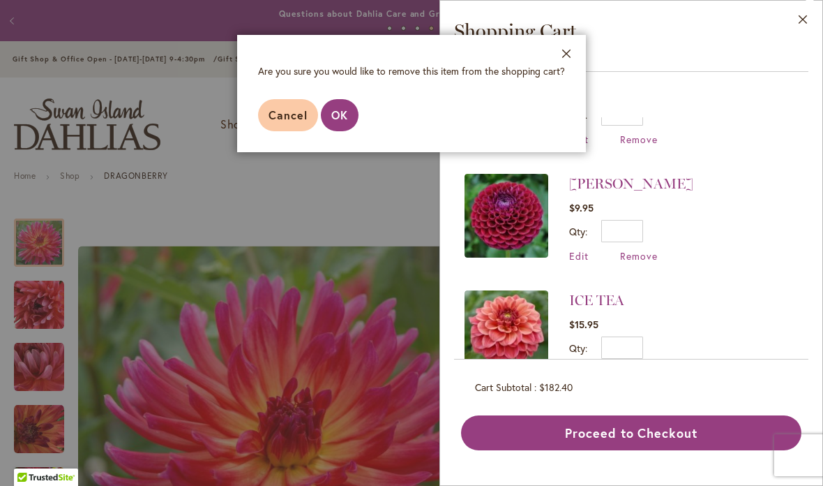
click at [345, 103] on button "OK" at bounding box center [340, 115] width 38 height 32
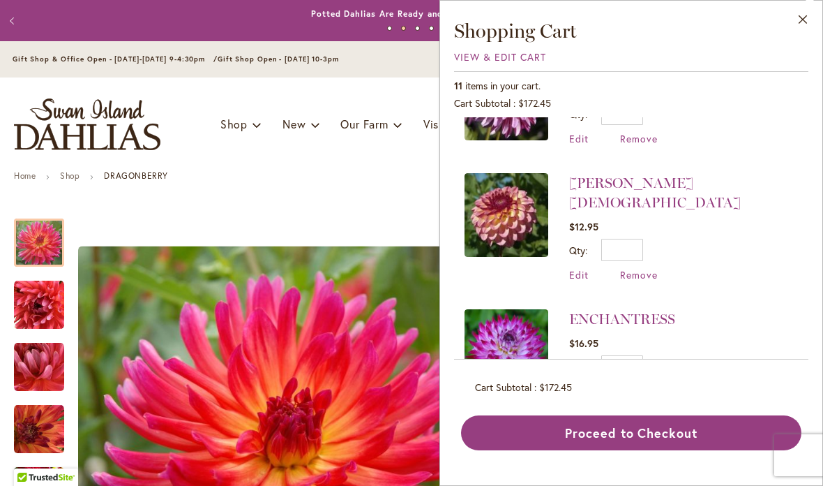
scroll to position [668, 0]
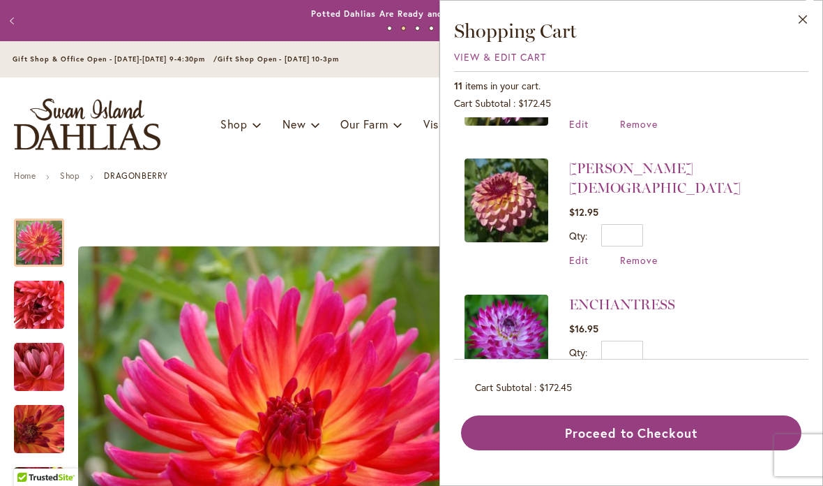
click at [765, 209] on li "Foxy Lady $12.95 Qty * Update Edit Remove" at bounding box center [631, 212] width 333 height 136
click at [508, 202] on img at bounding box center [507, 200] width 84 height 84
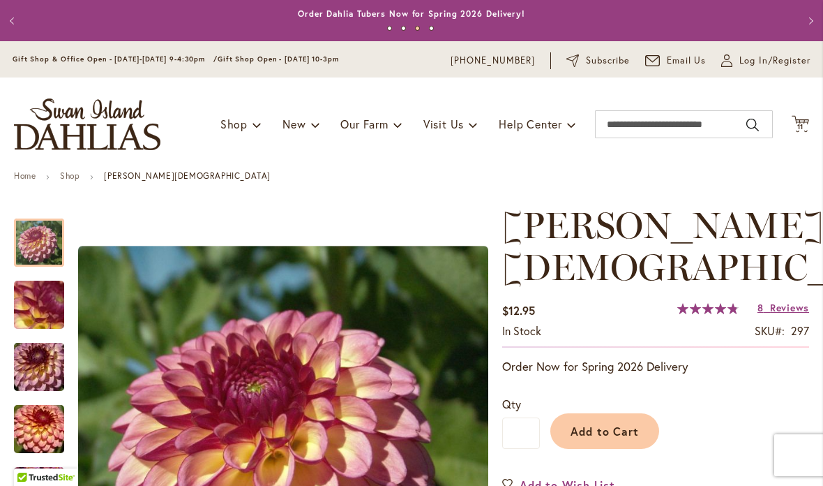
click at [798, 117] on icon "Cart .cls-1 { fill: #231f20; }" at bounding box center [800, 123] width 17 height 17
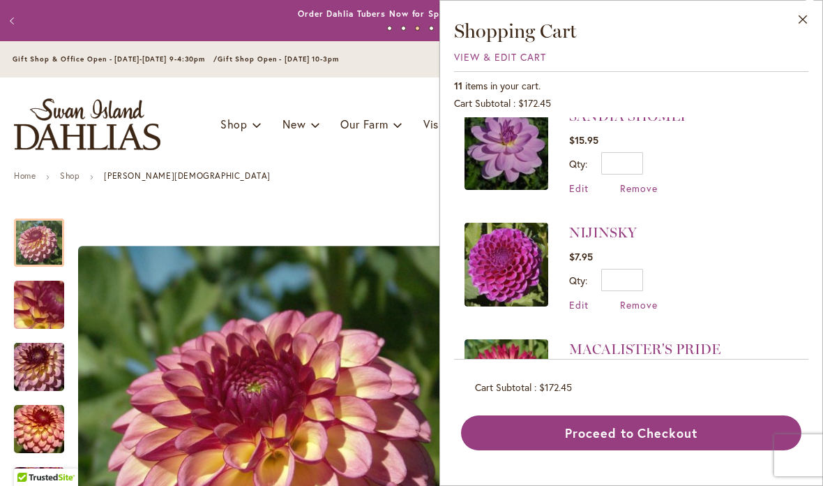
scroll to position [15, 0]
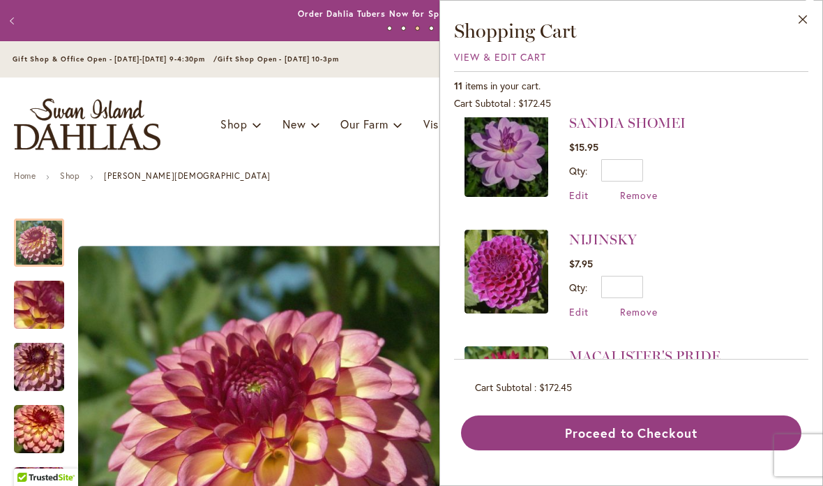
click at [645, 188] on span "Remove" at bounding box center [639, 194] width 38 height 13
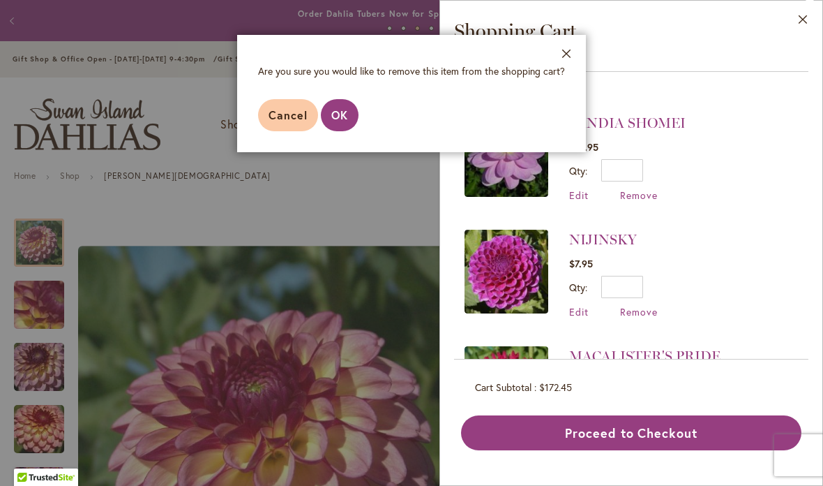
click at [348, 112] on button "OK" at bounding box center [340, 115] width 38 height 32
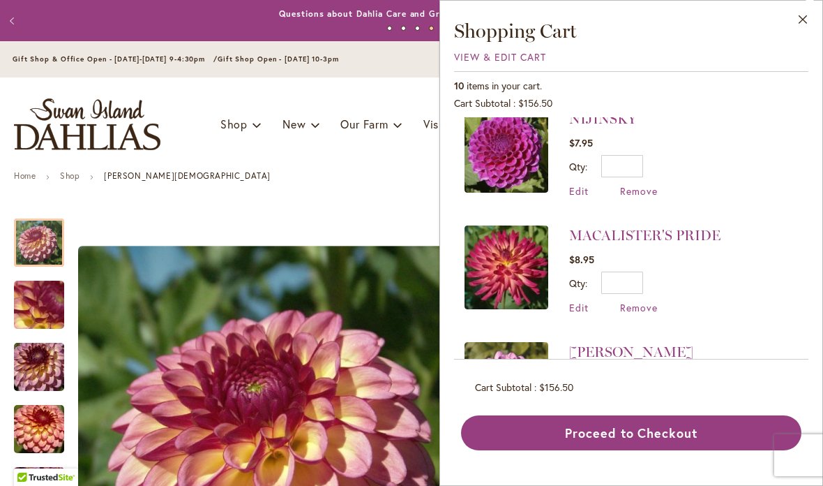
scroll to position [20, 0]
click at [641, 196] on span "Remove" at bounding box center [639, 189] width 38 height 13
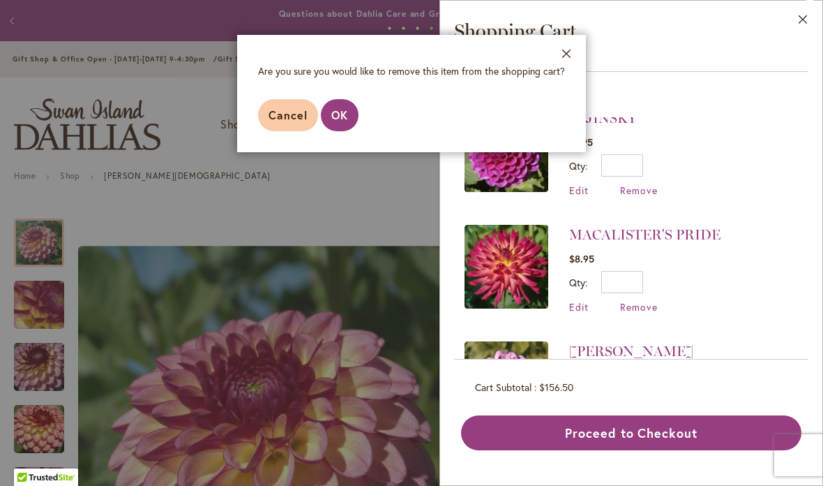
click at [340, 128] on button "OK" at bounding box center [340, 115] width 38 height 32
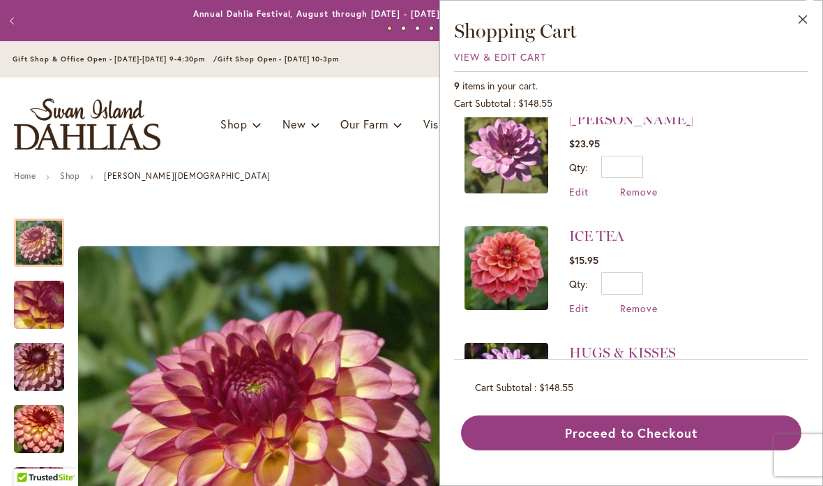
scroll to position [135, 0]
click at [640, 301] on span "Remove" at bounding box center [639, 307] width 38 height 13
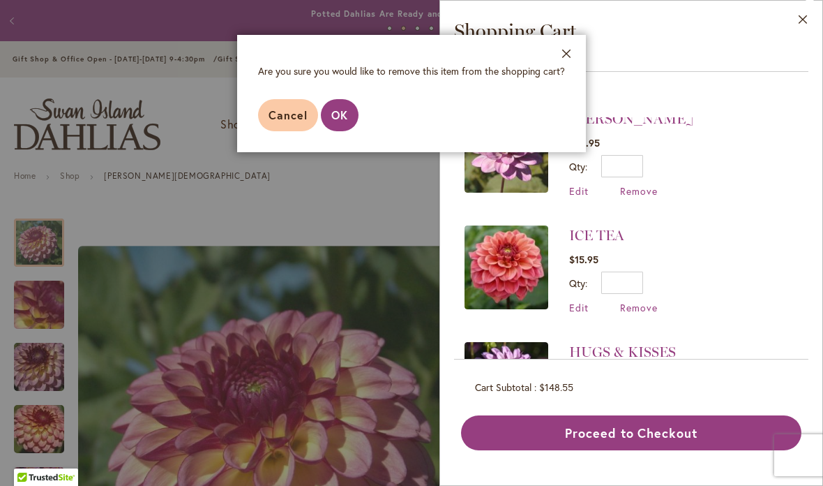
click at [340, 110] on span "OK" at bounding box center [339, 114] width 17 height 15
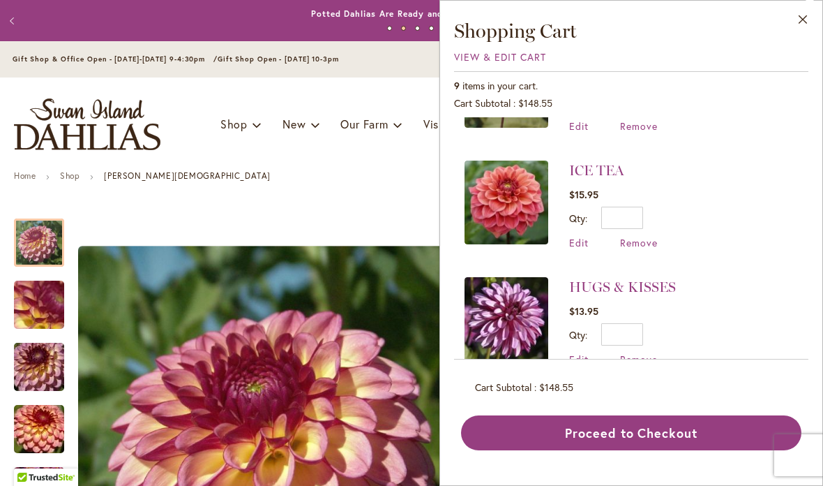
scroll to position [116, 0]
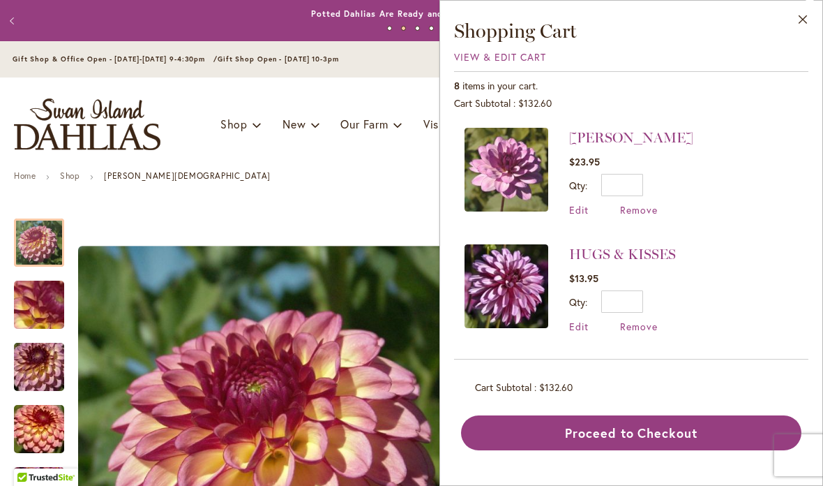
click at [643, 326] on span "Remove" at bounding box center [639, 325] width 38 height 13
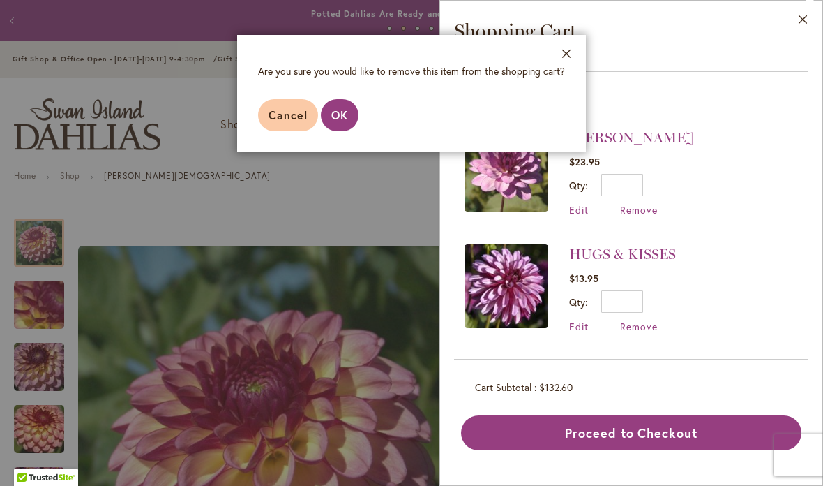
click at [339, 111] on span "OK" at bounding box center [339, 114] width 17 height 15
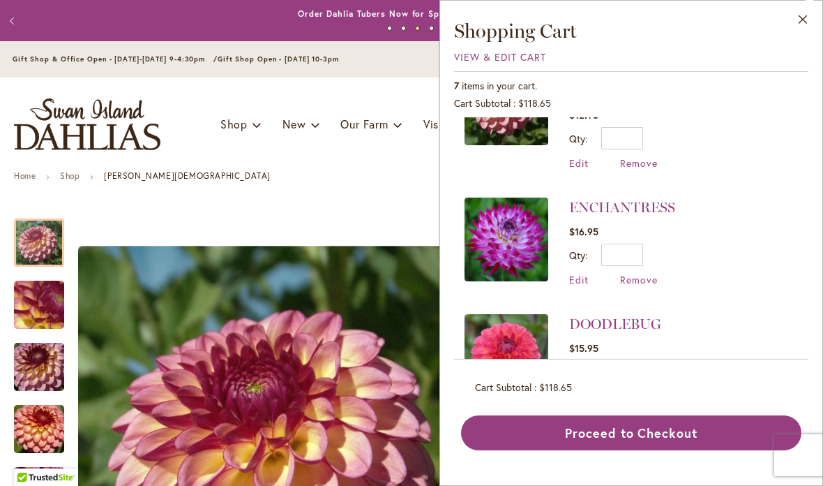
scroll to position [303, 0]
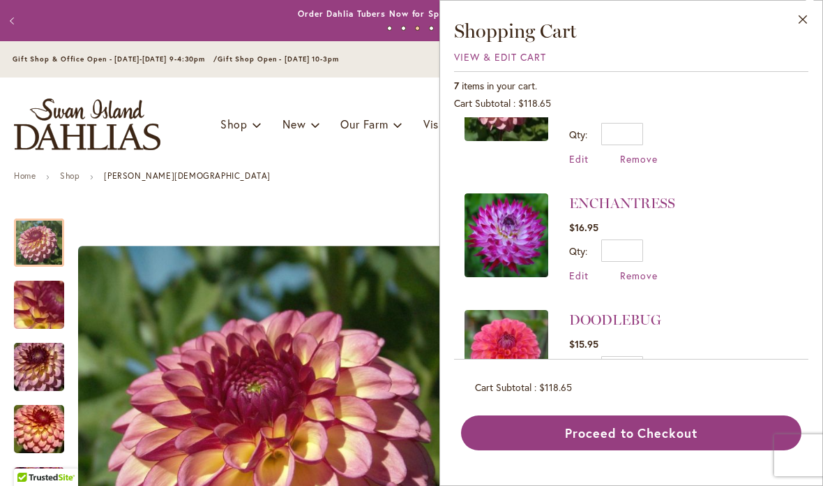
click at [509, 197] on img at bounding box center [507, 235] width 84 height 84
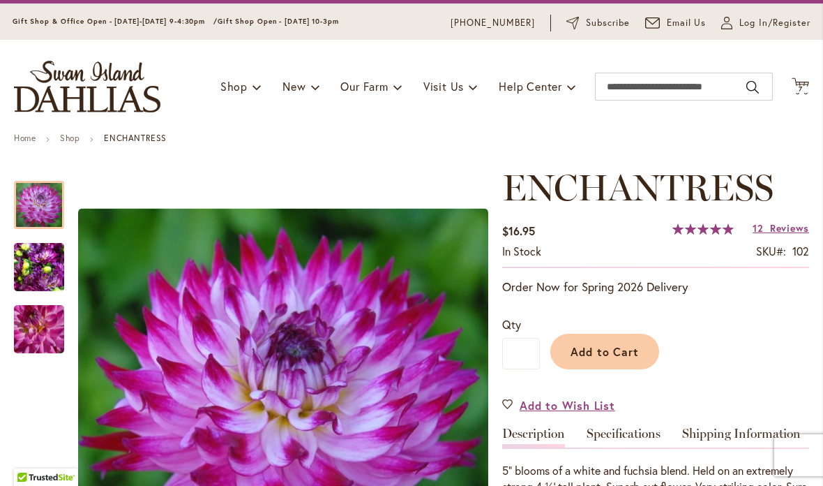
scroll to position [26, 0]
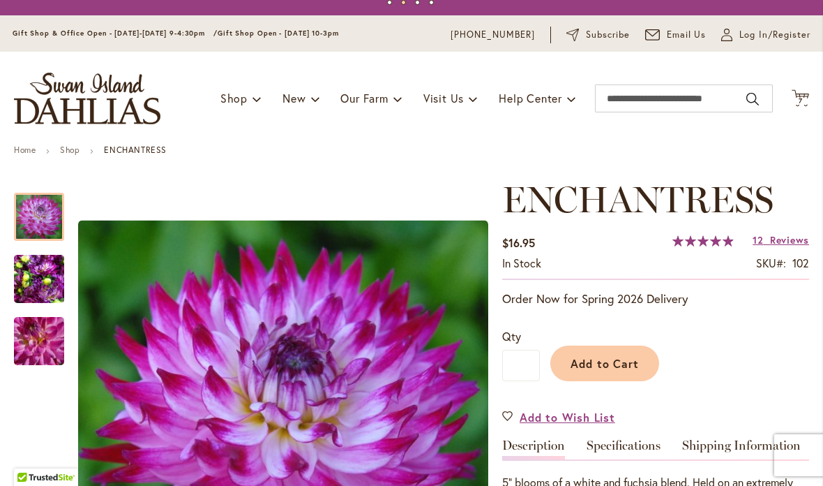
click at [801, 95] on icon "Cart .cls-1 { fill: #231f20; }" at bounding box center [800, 97] width 17 height 17
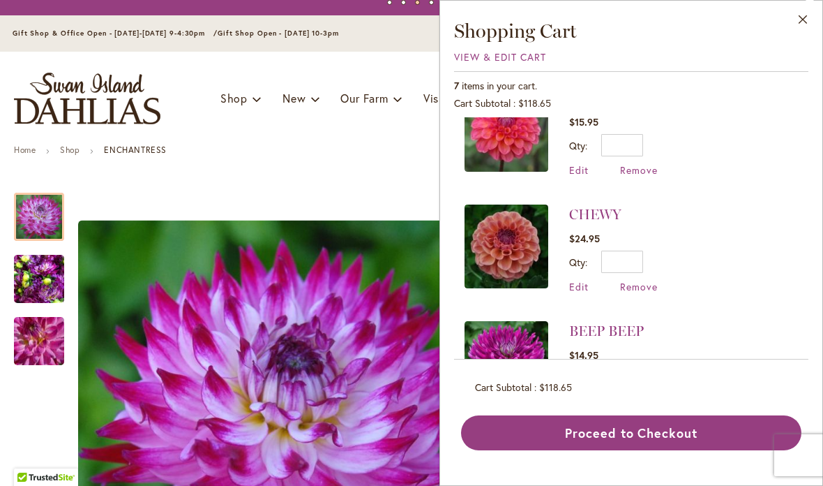
scroll to position [520, 0]
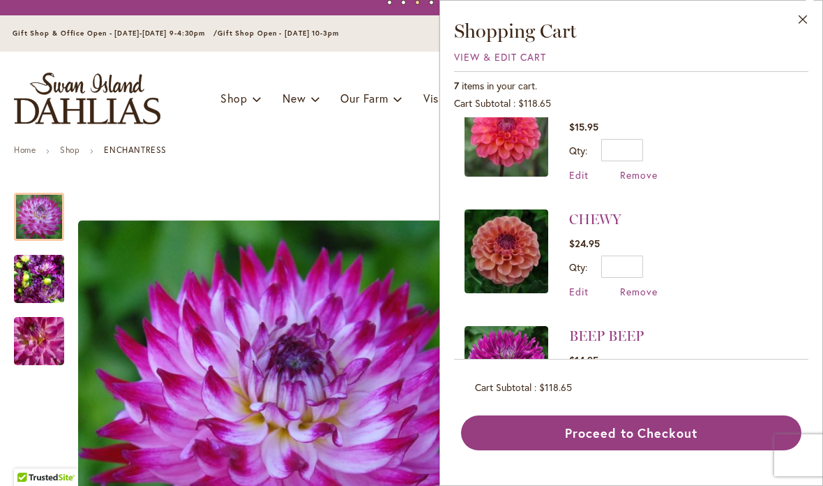
click at [636, 401] on span "Remove" at bounding box center [639, 407] width 38 height 13
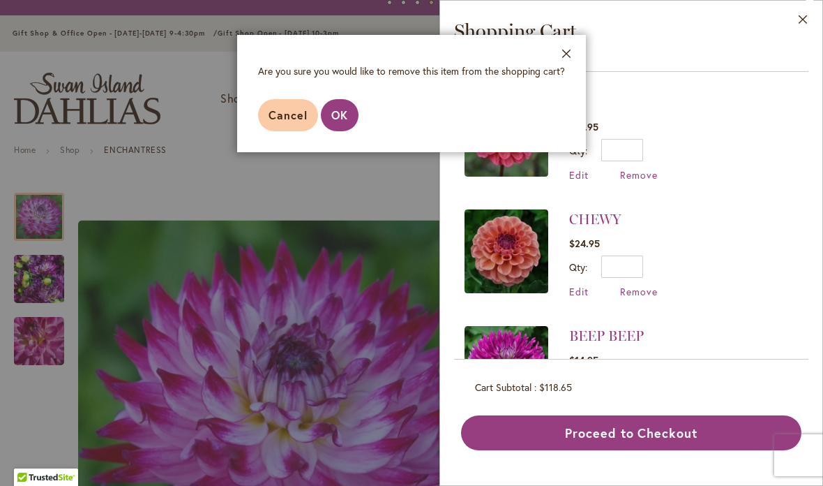
click at [349, 110] on button "OK" at bounding box center [340, 115] width 38 height 32
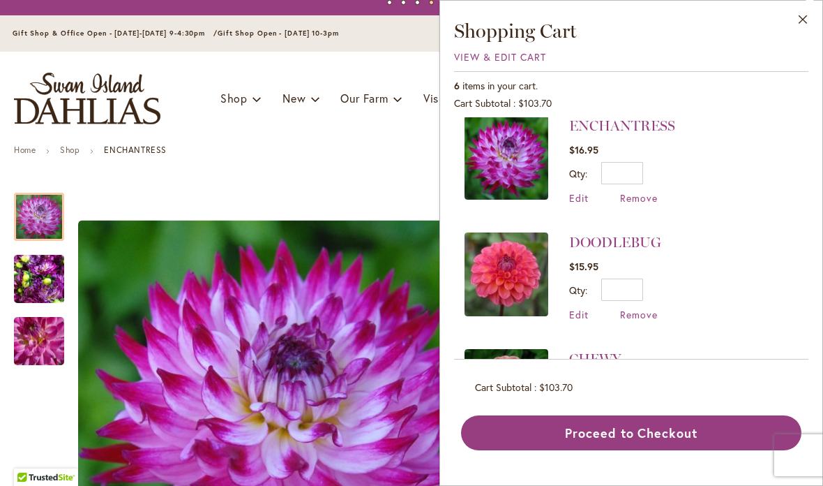
scroll to position [382, 0]
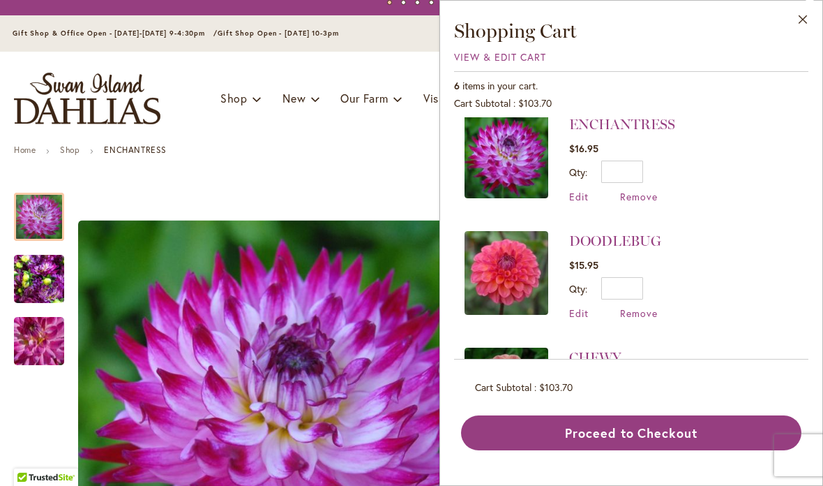
click at [513, 250] on img at bounding box center [507, 273] width 84 height 84
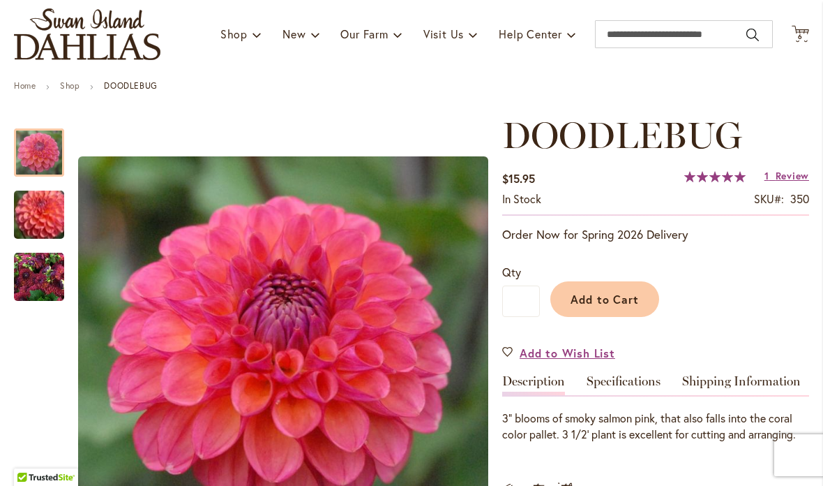
scroll to position [89, 0]
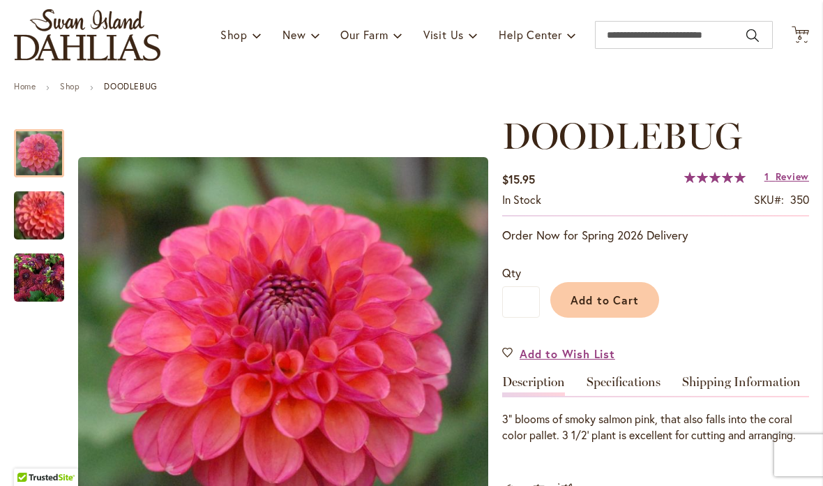
click at [799, 27] on icon "Cart .cls-1 { fill: #231f20; }" at bounding box center [800, 34] width 17 height 17
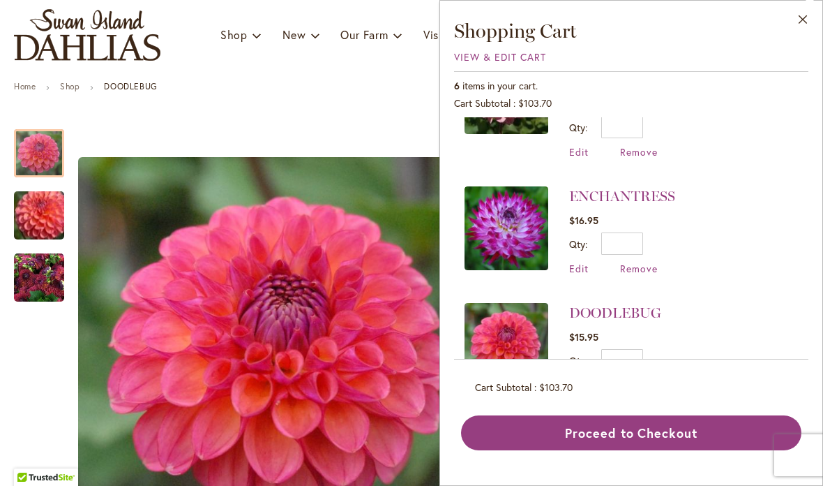
scroll to position [317, 0]
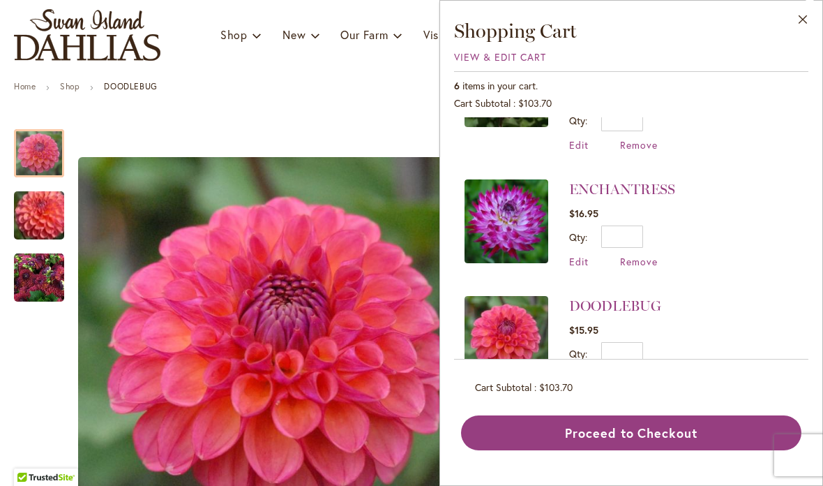
click at [644, 371] on span "Remove" at bounding box center [639, 377] width 38 height 13
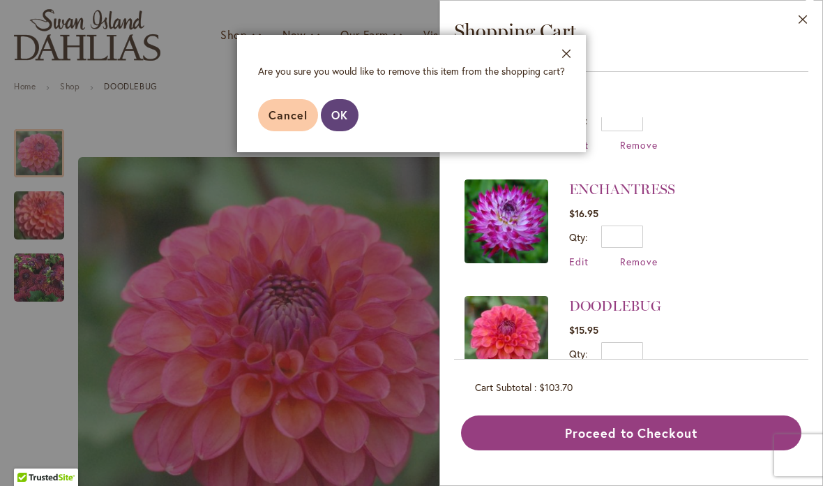
click at [347, 113] on span "OK" at bounding box center [339, 114] width 17 height 15
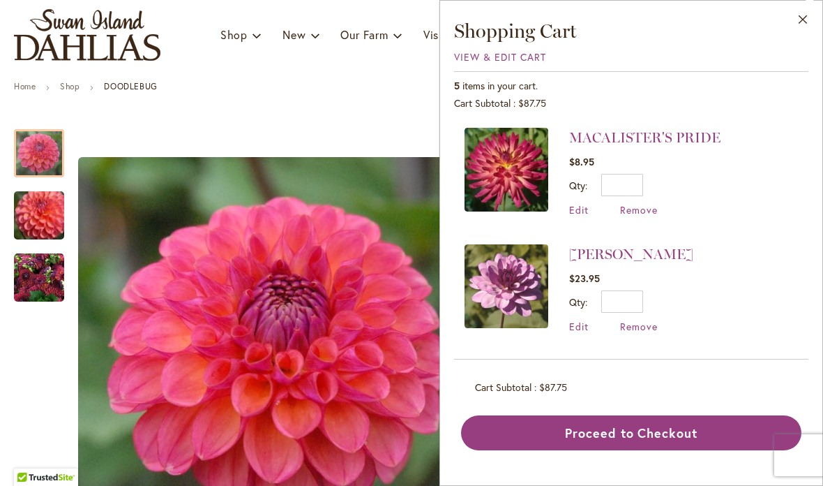
click at [709, 287] on li "LAUREN MICHELE $23.95 Qty * Update Edit Remove" at bounding box center [631, 288] width 333 height 116
click at [797, 18] on button "Close" at bounding box center [803, 23] width 38 height 44
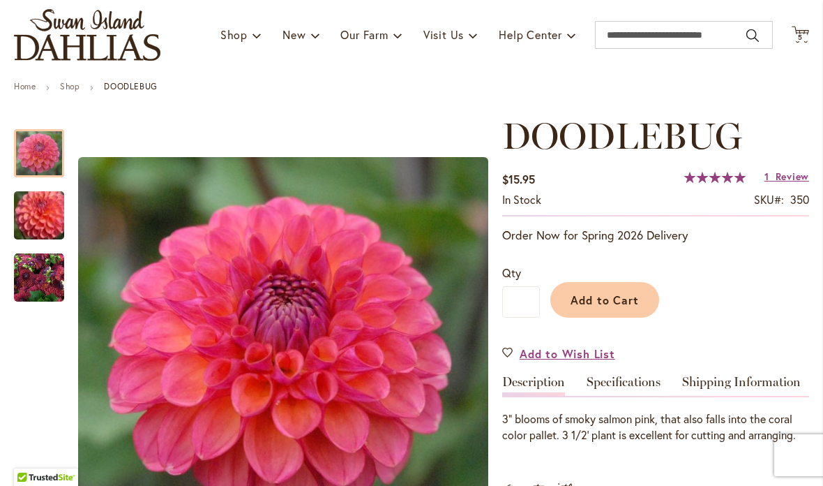
click at [799, 40] on icon at bounding box center [800, 34] width 17 height 17
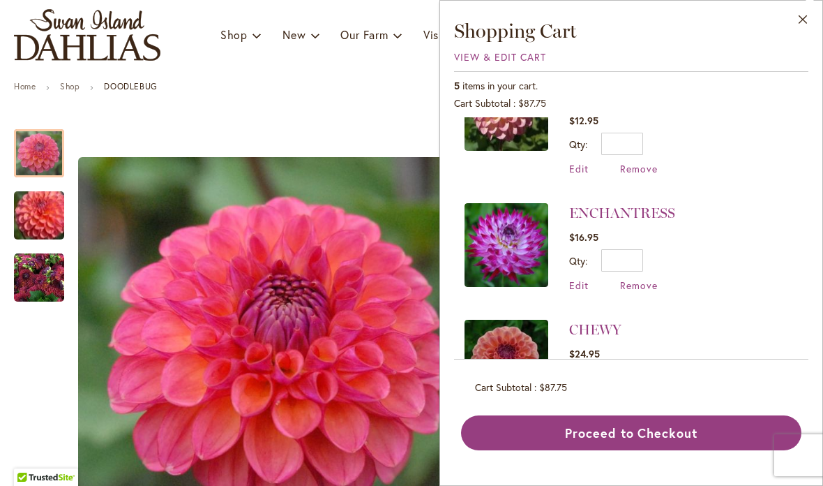
scroll to position [292, 0]
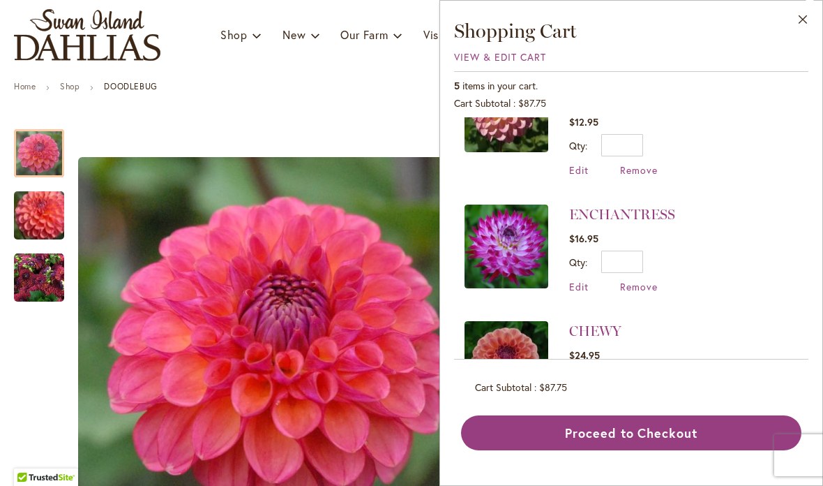
click at [510, 338] on img at bounding box center [507, 363] width 84 height 84
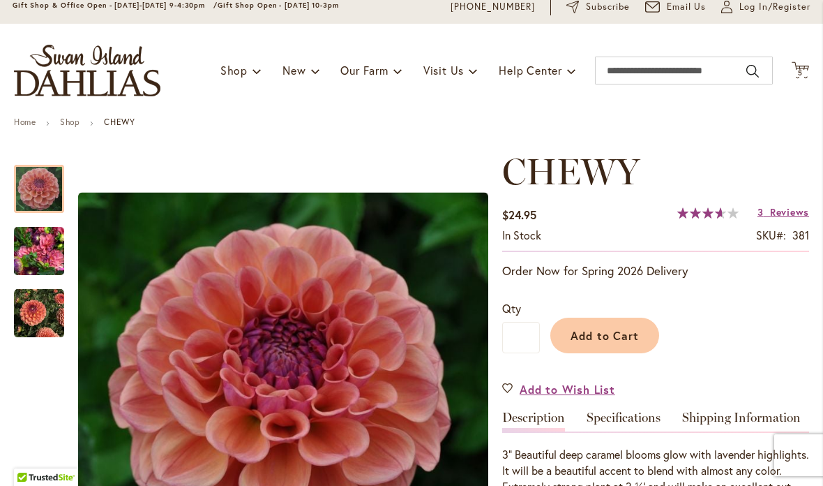
scroll to position [89, 0]
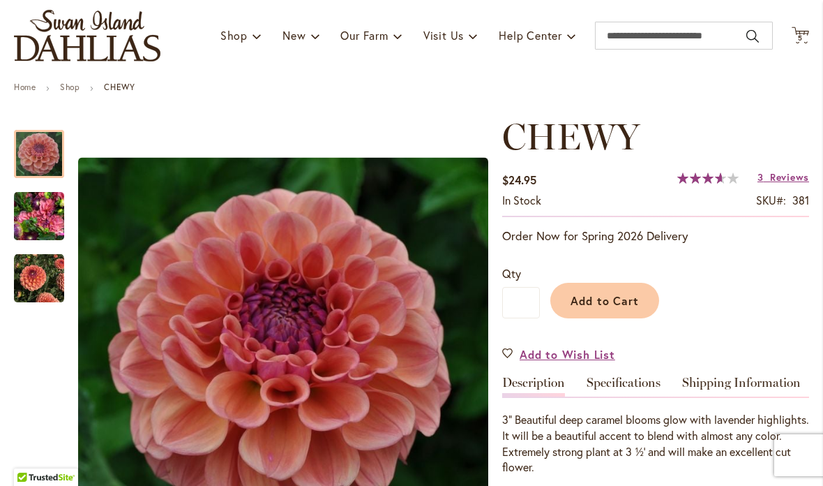
click at [43, 215] on img "CHEWY" at bounding box center [39, 216] width 50 height 67
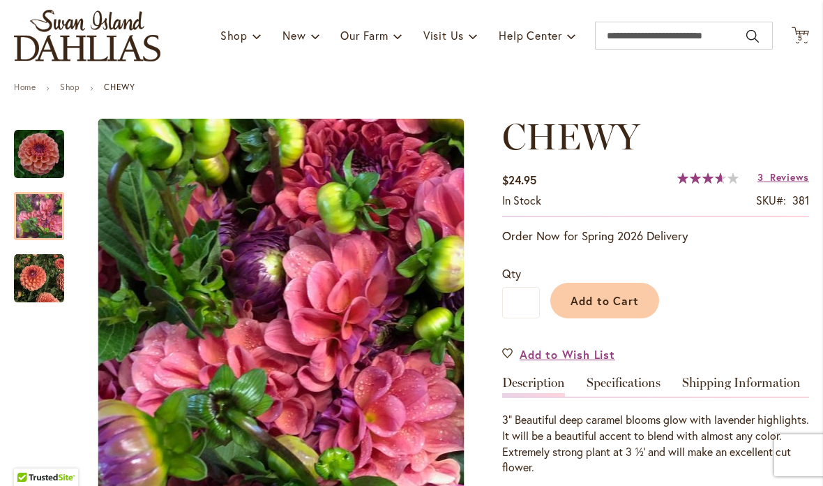
click at [45, 269] on img "CHEWY" at bounding box center [39, 278] width 50 height 50
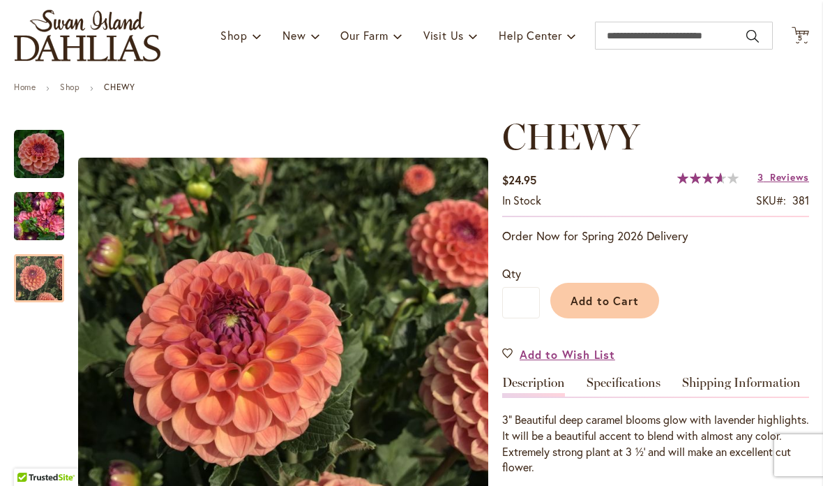
click at [31, 145] on img "CHEWY" at bounding box center [39, 154] width 50 height 50
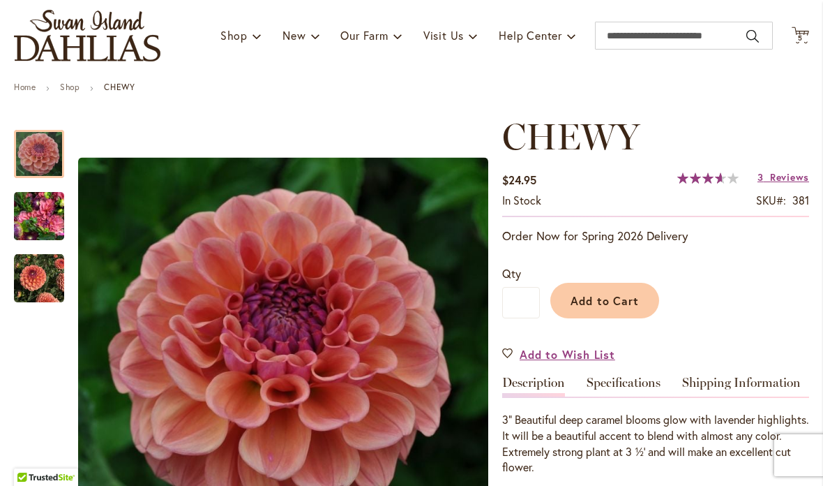
click at [786, 178] on span "Reviews" at bounding box center [789, 176] width 39 height 13
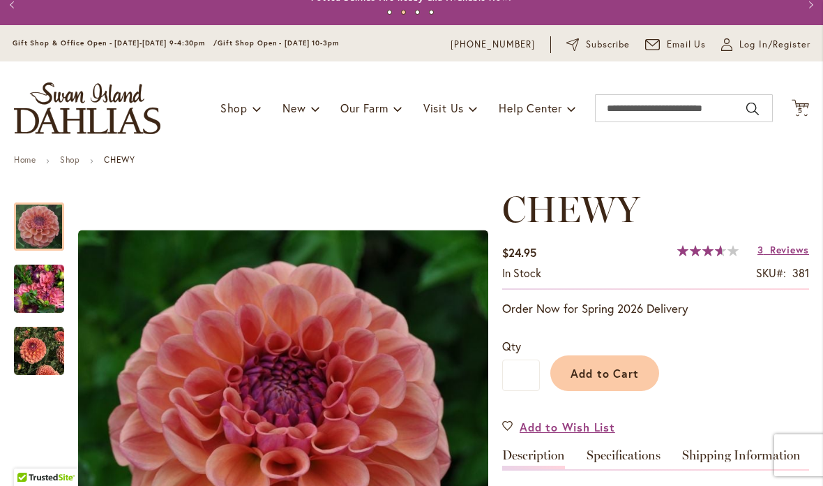
scroll to position [15, 0]
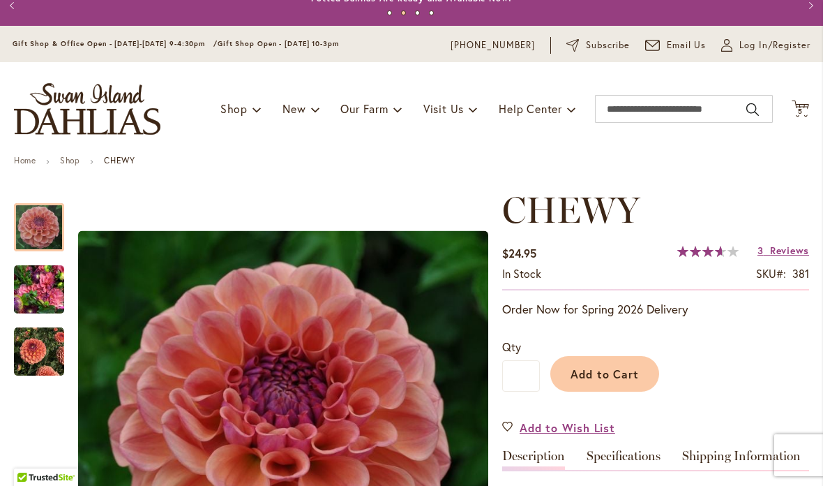
click at [804, 113] on span "5 5 items" at bounding box center [801, 111] width 14 height 7
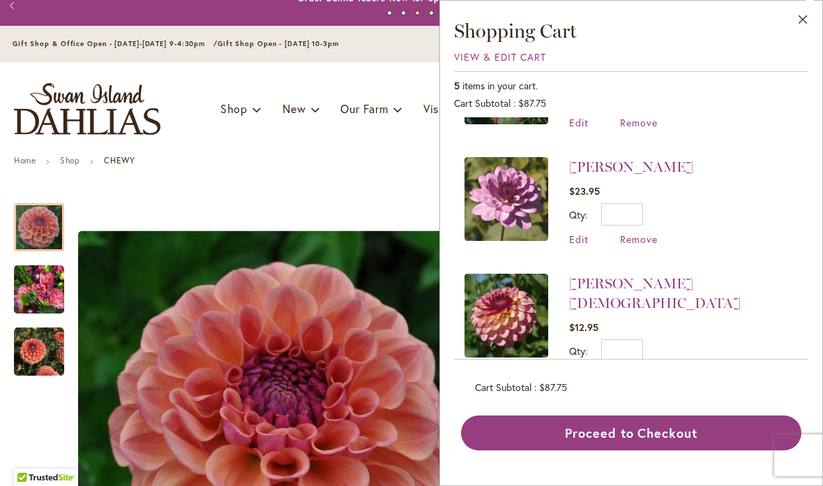
scroll to position [78, 0]
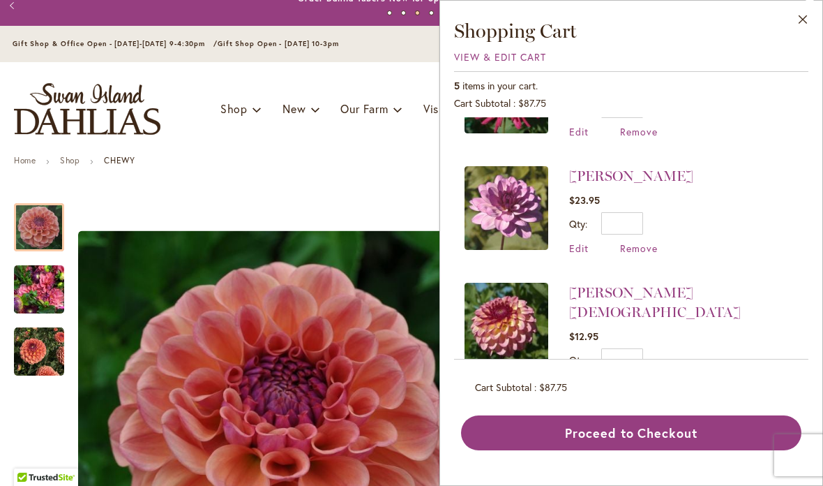
click at [640, 250] on span "Remove" at bounding box center [639, 247] width 38 height 13
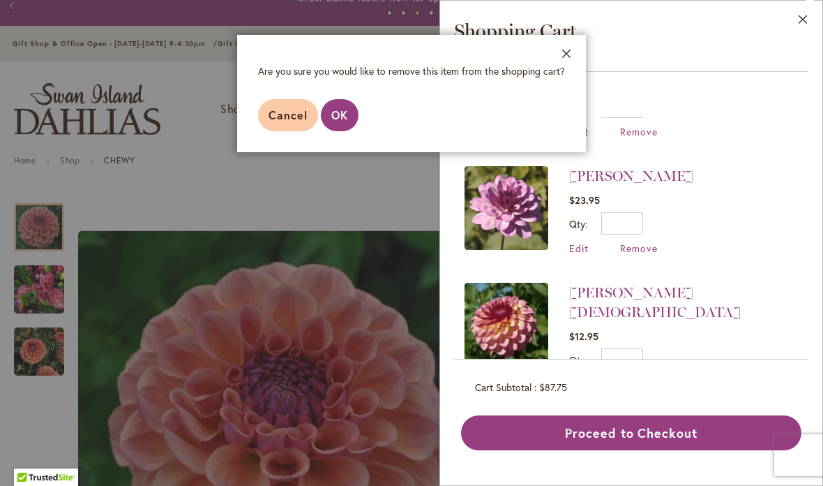
click at [349, 102] on button "OK" at bounding box center [340, 115] width 38 height 32
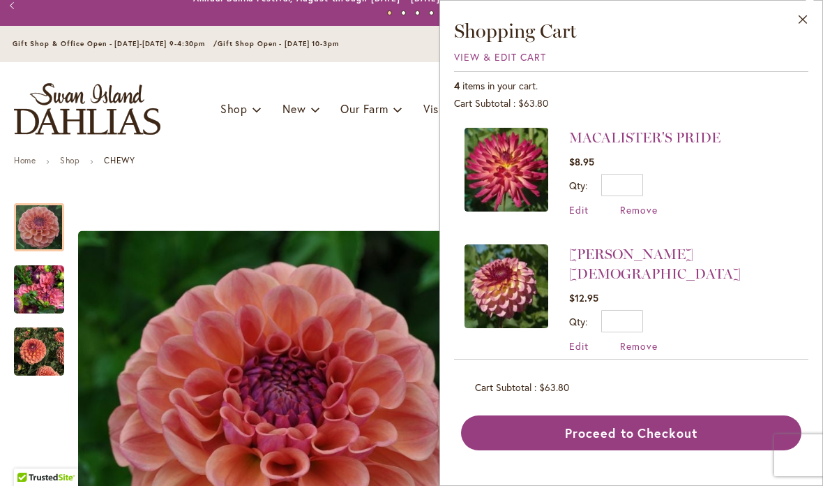
click at [504, 176] on img at bounding box center [507, 170] width 84 height 84
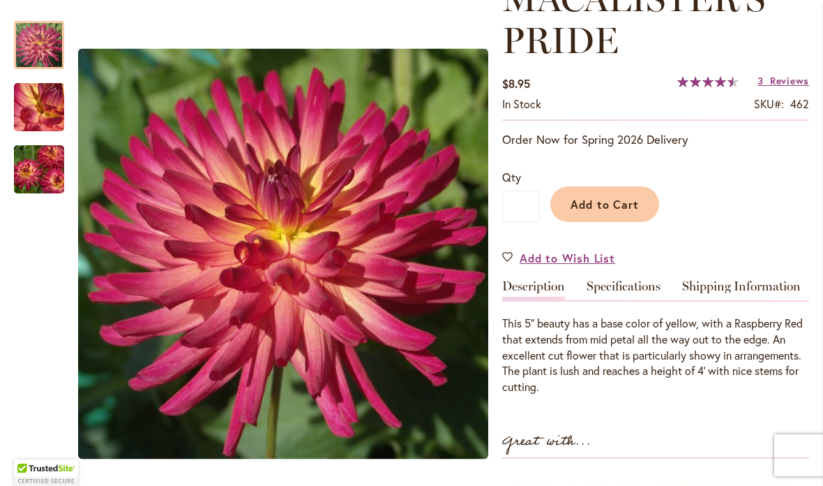
scroll to position [228, 0]
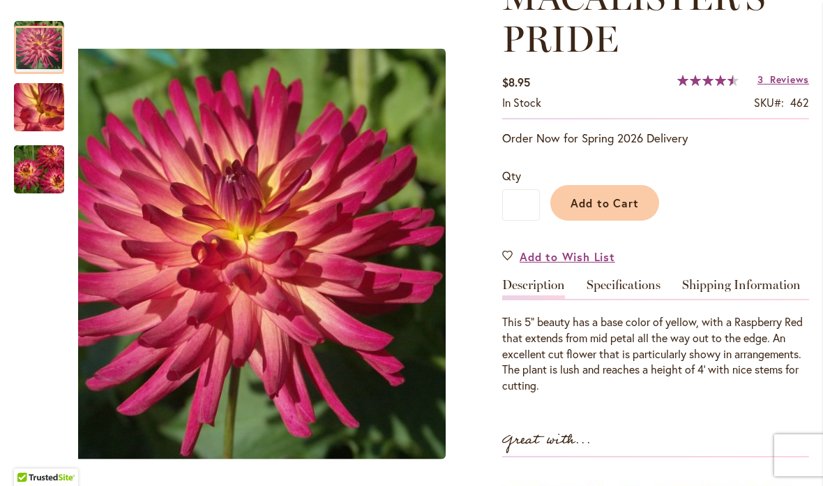
click at [52, 108] on img "MACALISTER'S PRIDE" at bounding box center [39, 107] width 100 height 75
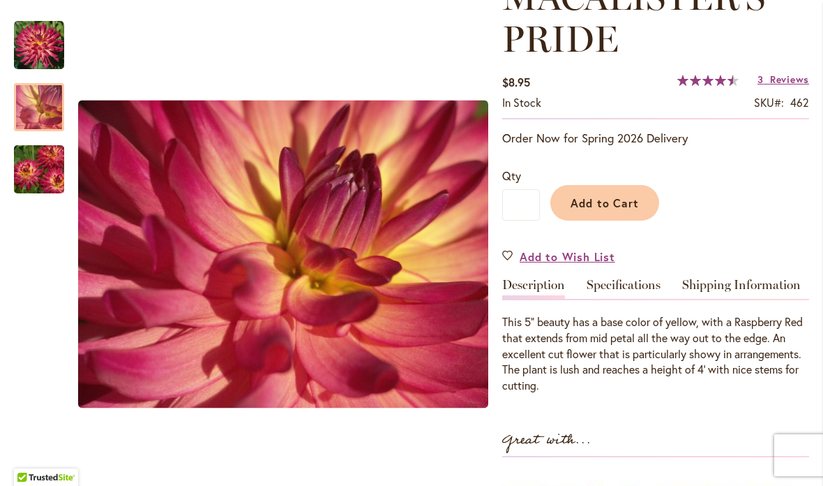
click at [29, 176] on img "MACALISTER'S PRIDE" at bounding box center [39, 169] width 100 height 67
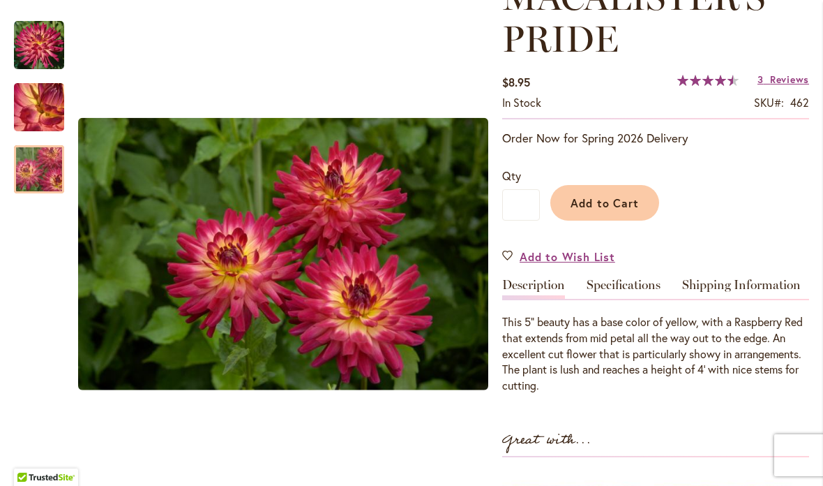
click at [785, 82] on span "Reviews" at bounding box center [789, 79] width 39 height 13
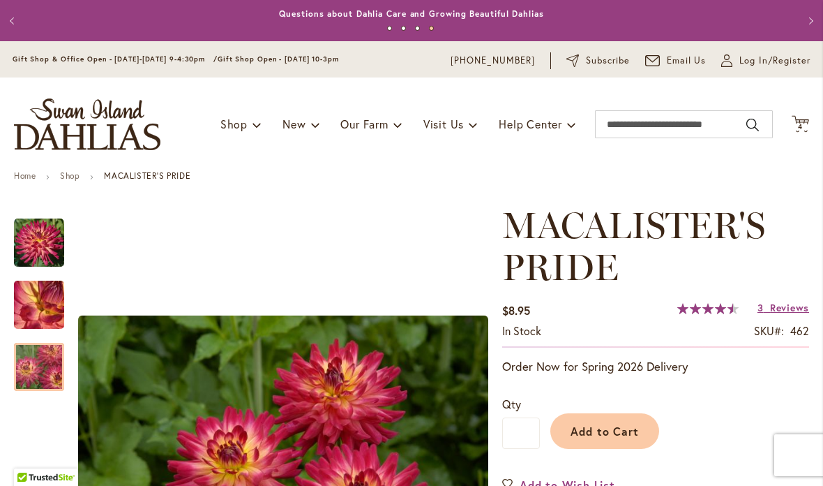
scroll to position [0, 0]
click at [802, 123] on span "4" at bounding box center [800, 126] width 5 height 9
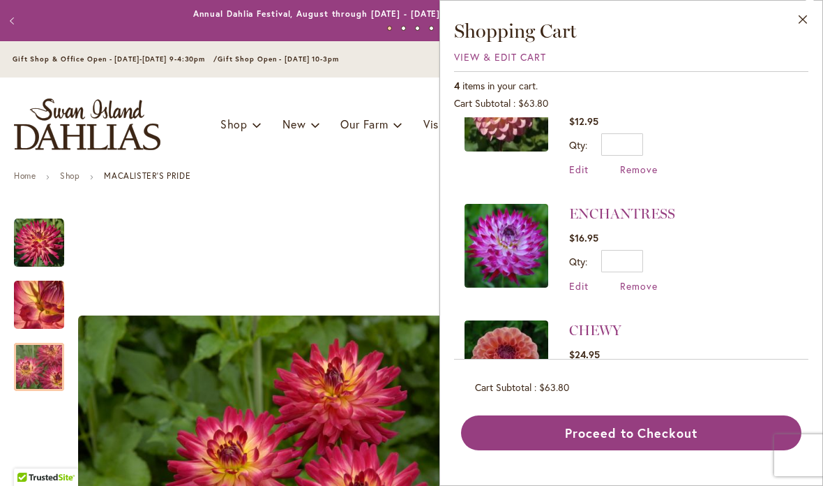
scroll to position [176, 0]
click at [639, 396] on span "Remove" at bounding box center [639, 402] width 38 height 13
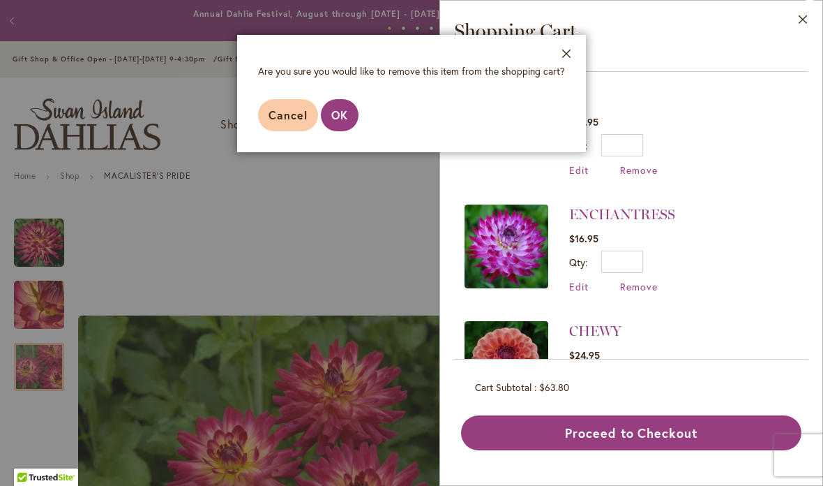
click at [348, 112] on button "OK" at bounding box center [340, 115] width 38 height 32
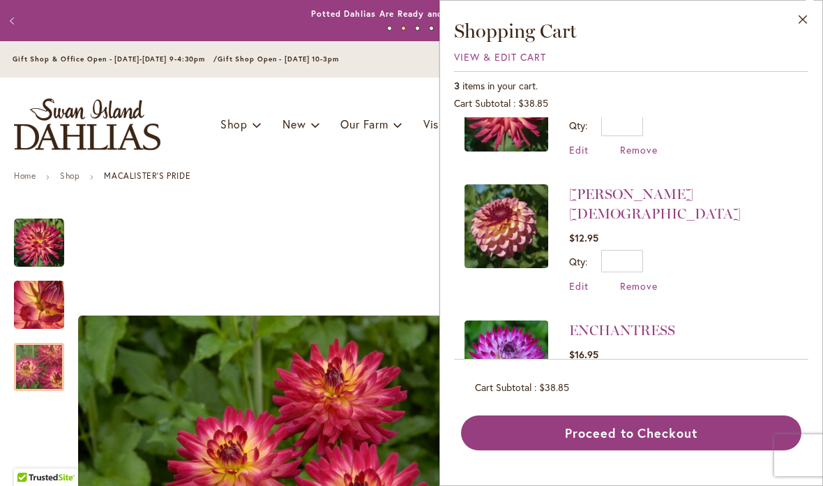
scroll to position [59, 0]
click at [506, 219] on img at bounding box center [507, 227] width 84 height 84
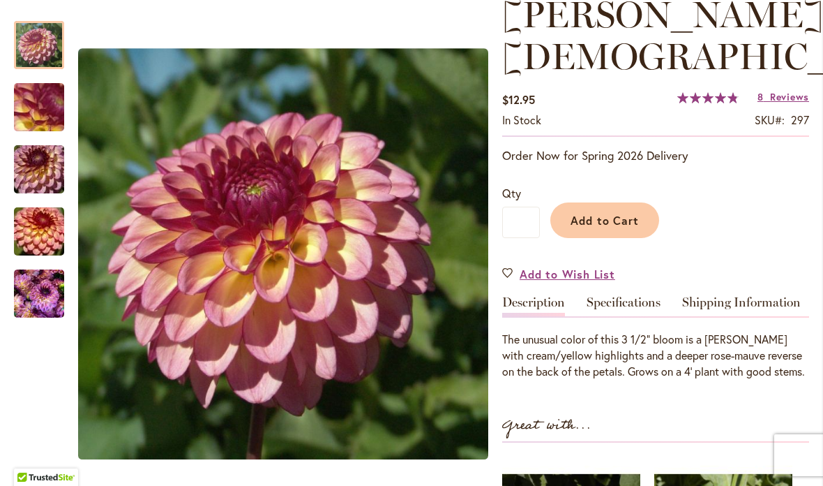
scroll to position [210, 0]
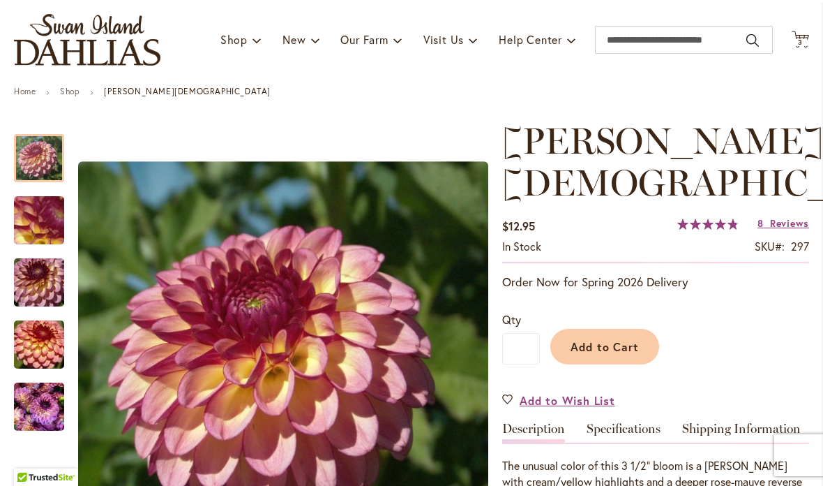
click at [783, 216] on span "Reviews" at bounding box center [789, 222] width 39 height 13
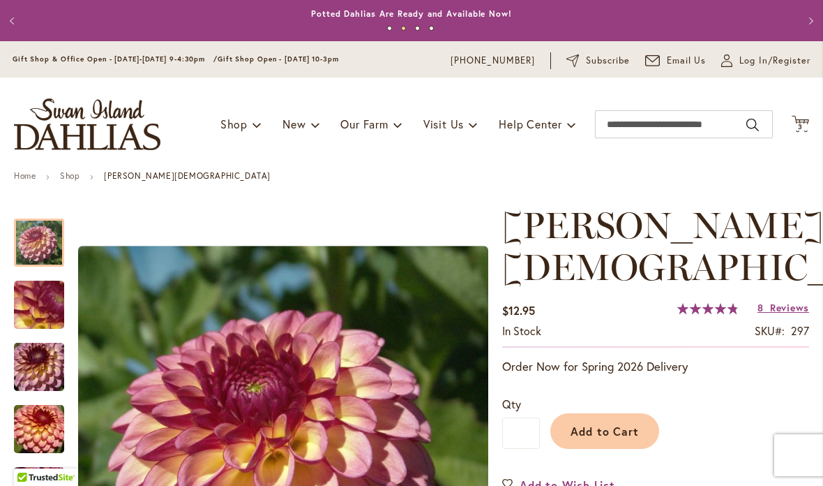
scroll to position [0, 0]
click at [802, 119] on icon at bounding box center [800, 123] width 17 height 17
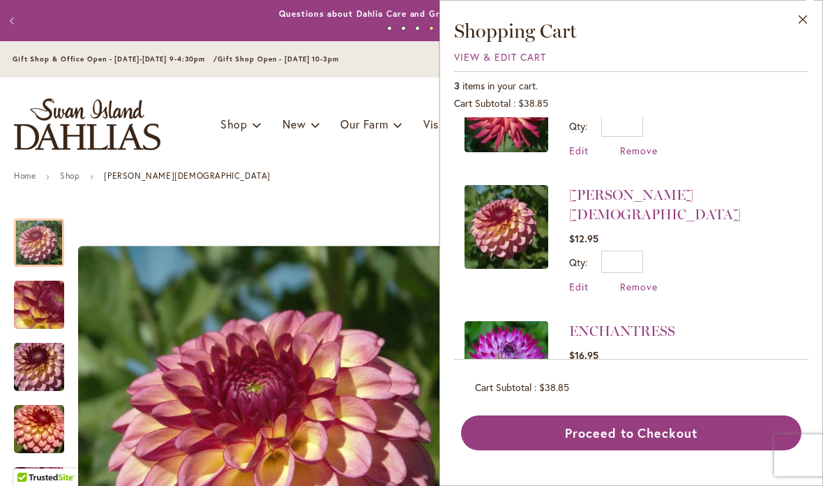
scroll to position [59, 0]
click at [637, 396] on span "Remove" at bounding box center [639, 402] width 38 height 13
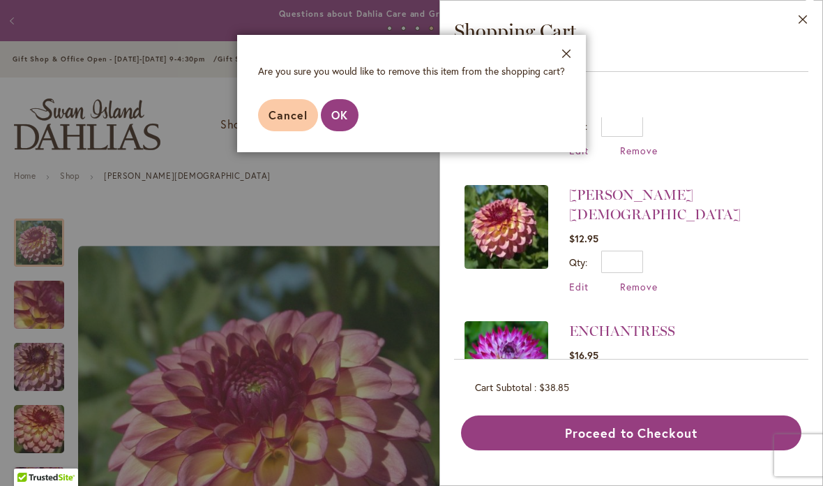
click at [351, 112] on button "OK" at bounding box center [340, 115] width 38 height 32
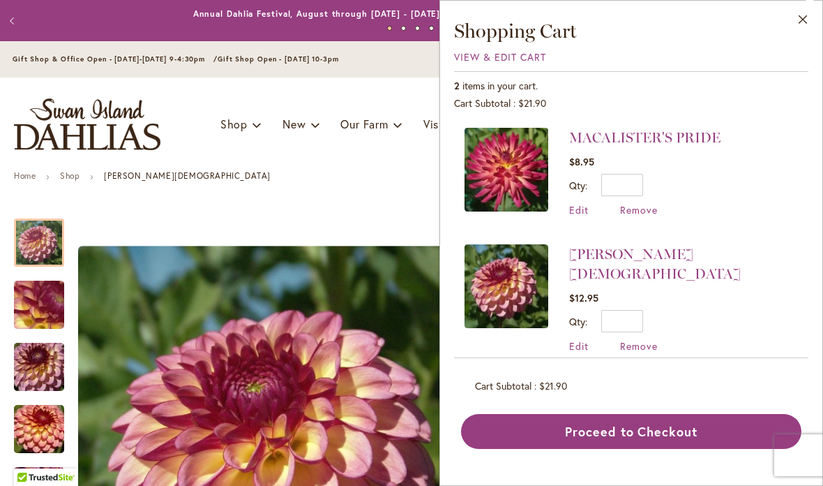
click at [656, 426] on button "Proceed to Checkout" at bounding box center [631, 431] width 340 height 35
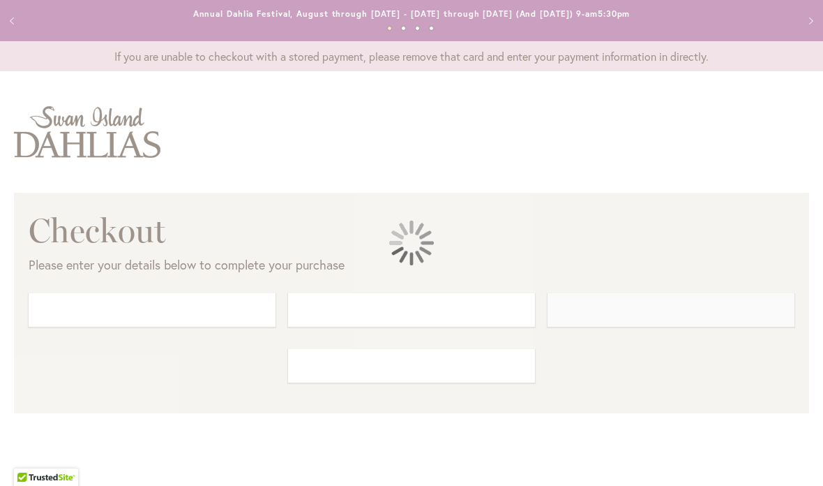
select select "**"
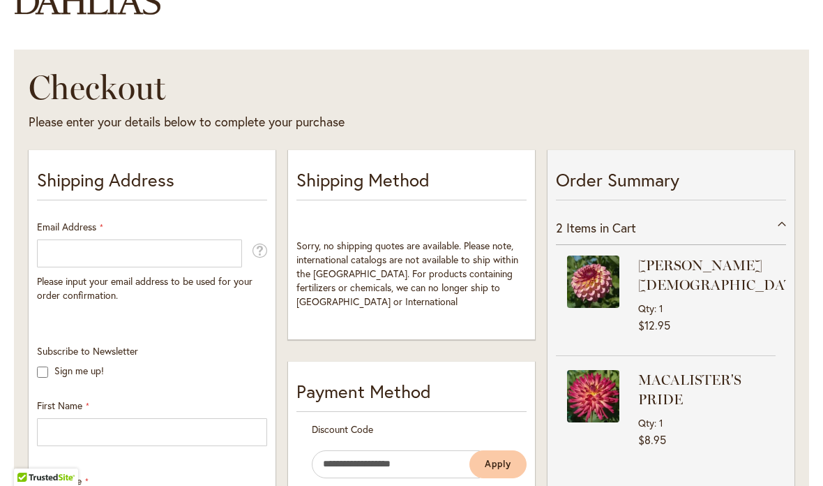
scroll to position [144, 0]
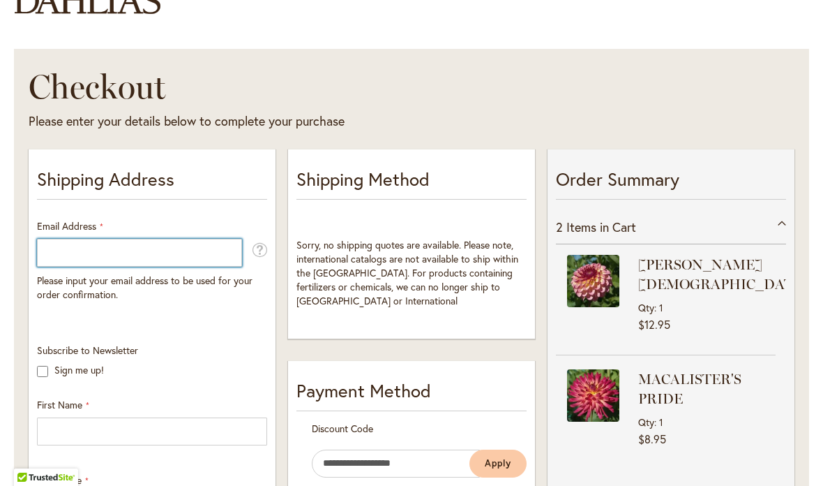
click at [79, 243] on input "Email Address" at bounding box center [139, 253] width 205 height 28
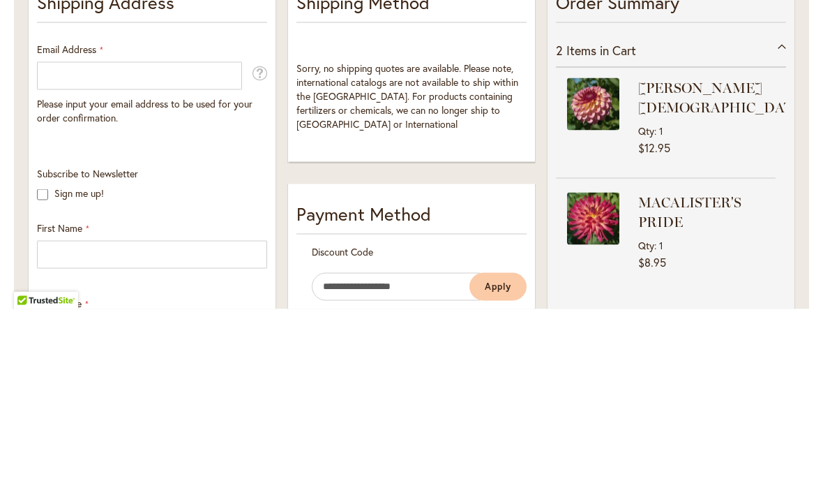
type input "**********"
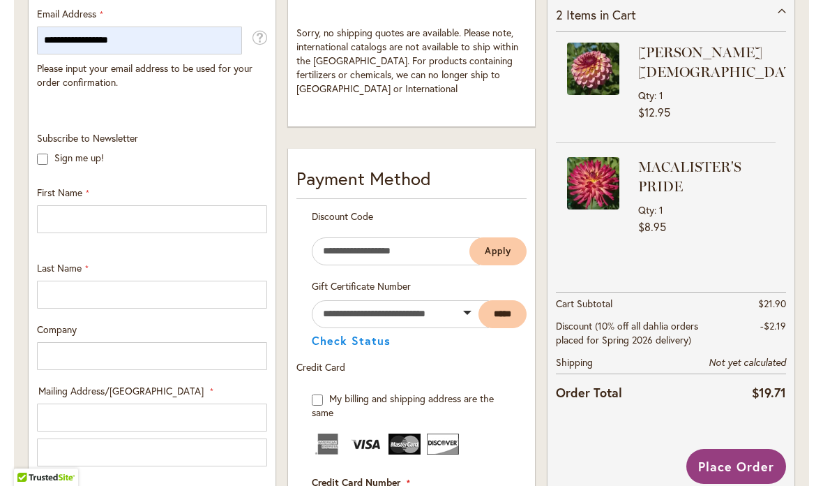
scroll to position [356, 0]
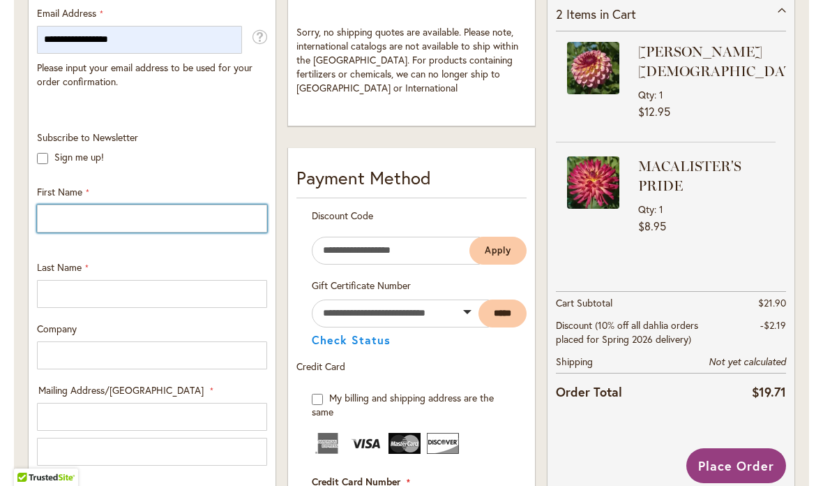
click at [101, 216] on input "First Name" at bounding box center [152, 218] width 230 height 28
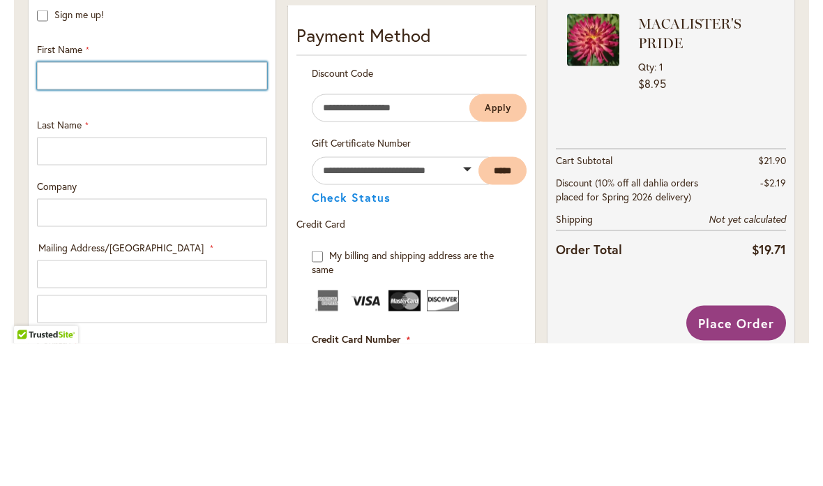
type input "****"
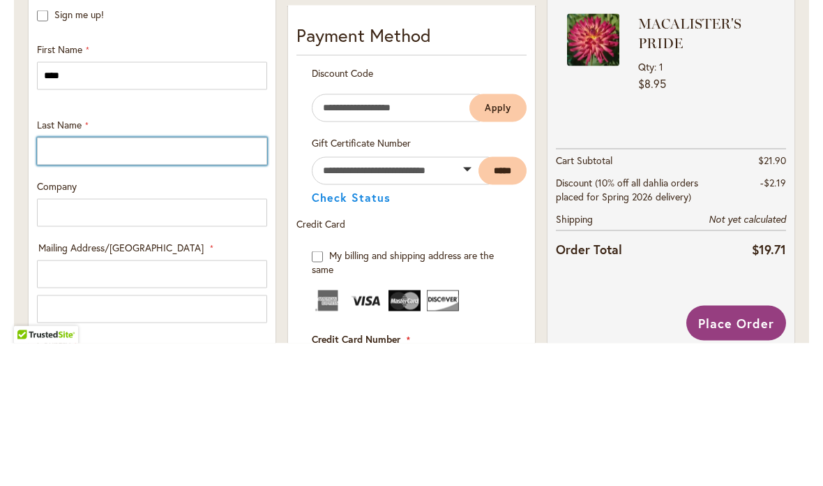
type input "******"
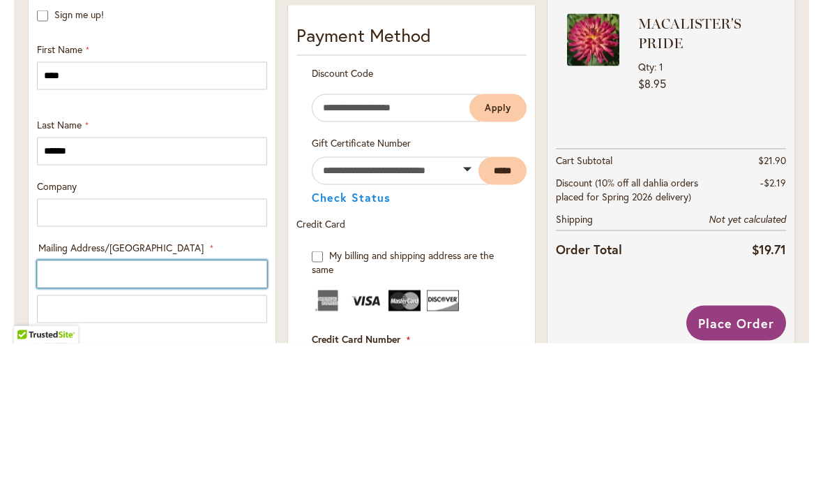
type input "**********"
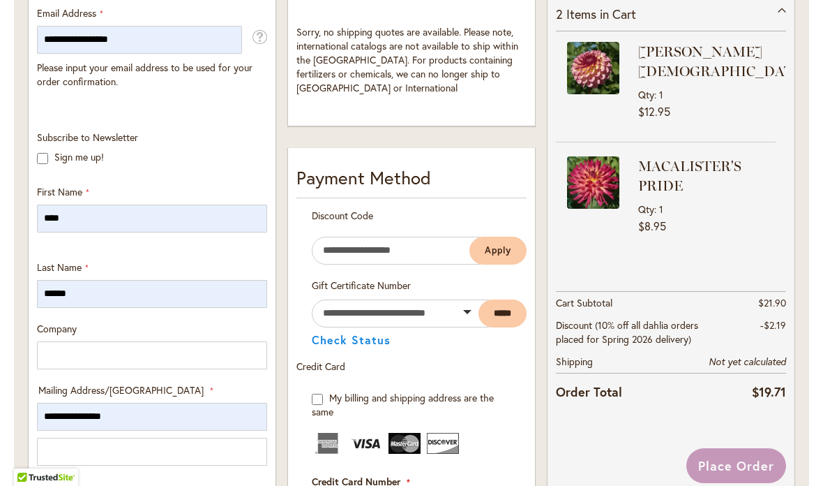
select select "**"
type input "*******"
type input "*****"
type input "**********"
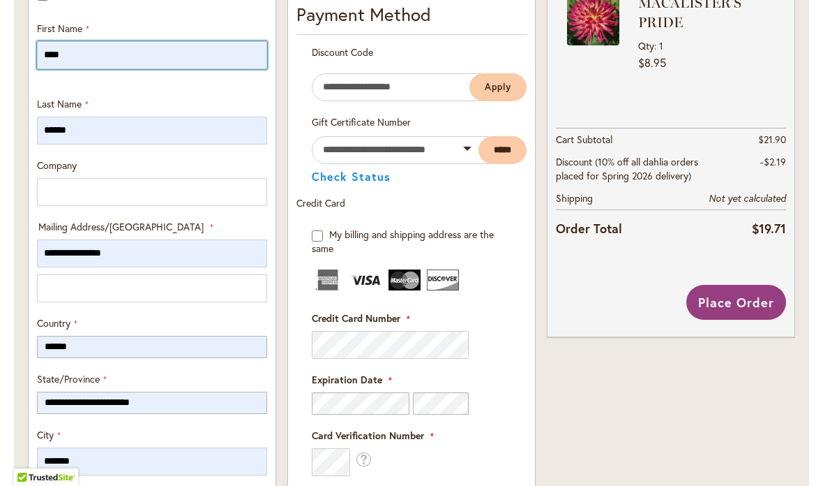
scroll to position [533, 0]
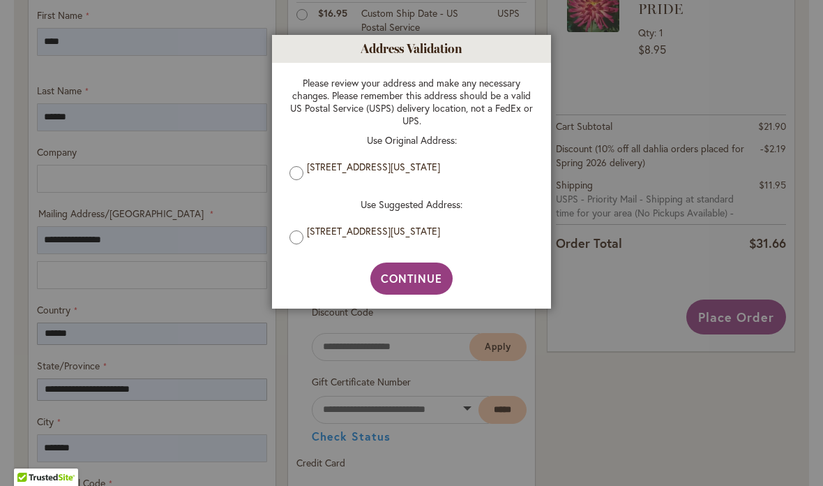
click at [422, 289] on button "Continue" at bounding box center [411, 278] width 83 height 32
type input "**********"
type input "*******"
type input "**********"
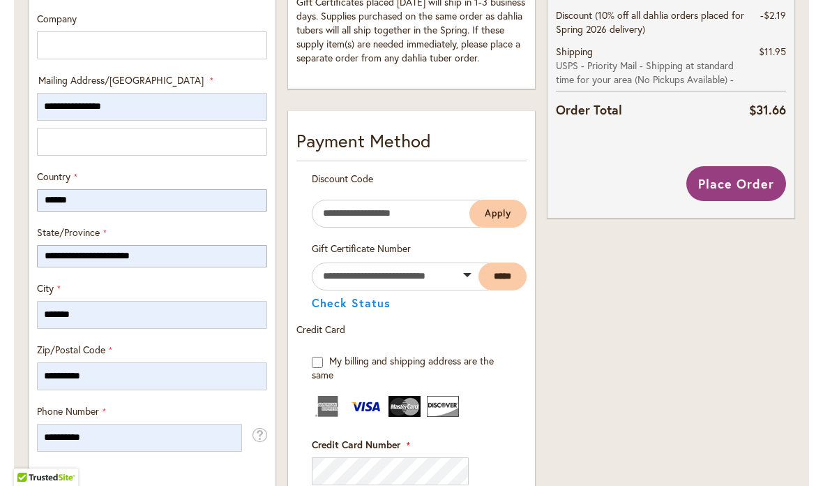
scroll to position [656, 0]
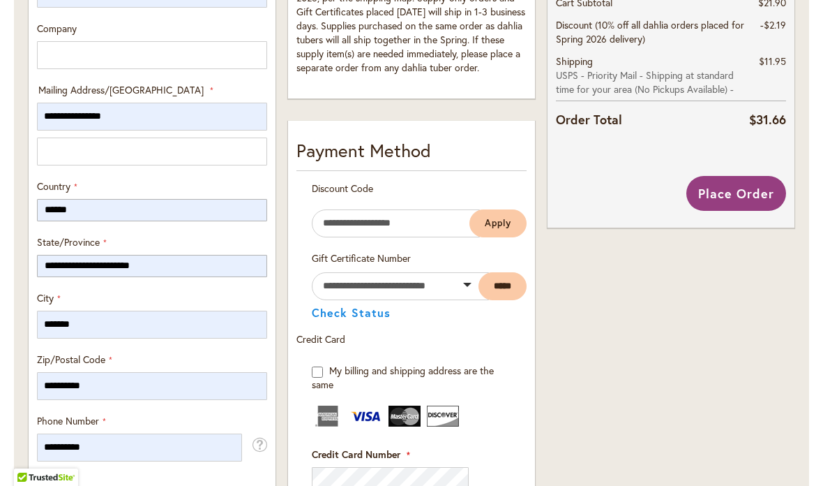
click at [730, 185] on span "Place Order" at bounding box center [736, 193] width 76 height 17
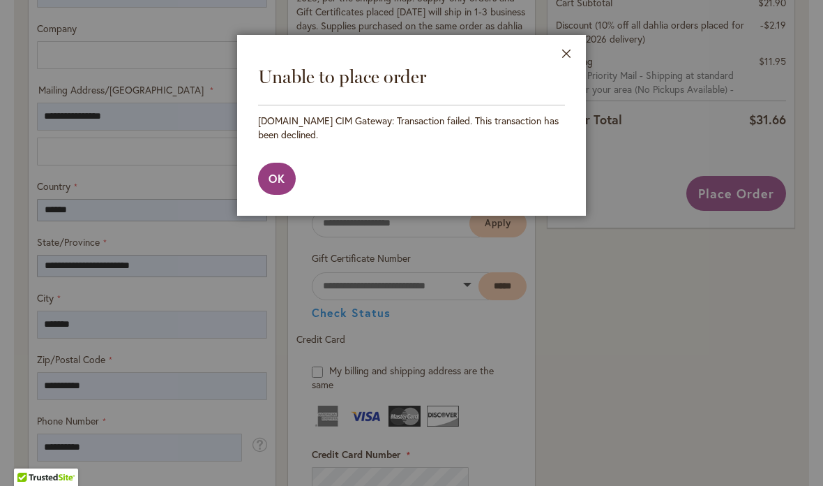
click at [285, 176] on span "OK" at bounding box center [277, 178] width 17 height 15
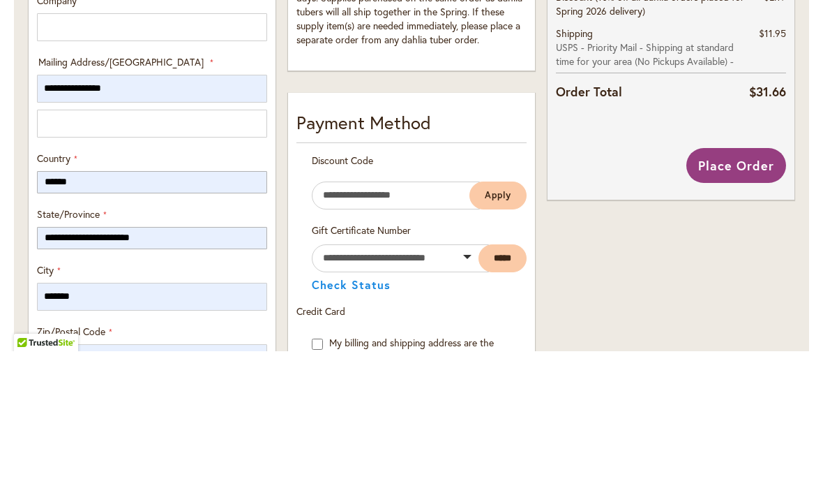
scroll to position [557, 0]
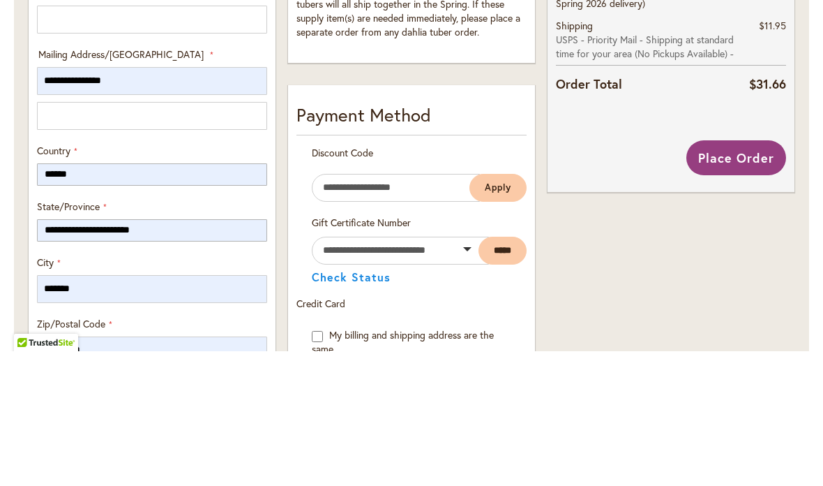
click at [749, 284] on span "Place Order" at bounding box center [736, 292] width 76 height 17
